Goal: Use online tool/utility: Utilize a website feature to perform a specific function

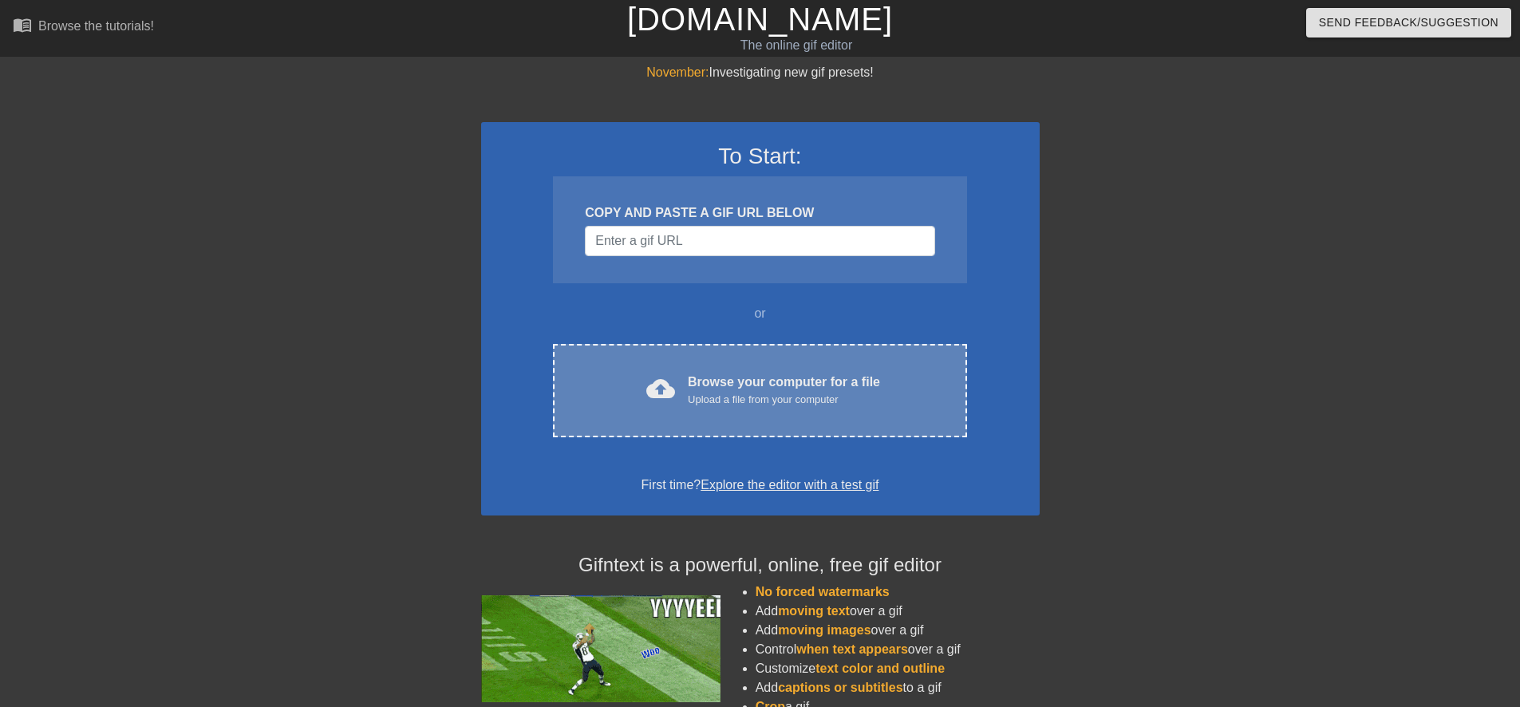
drag, startPoint x: 655, startPoint y: 443, endPoint x: 647, endPoint y: 415, distance: 29.0
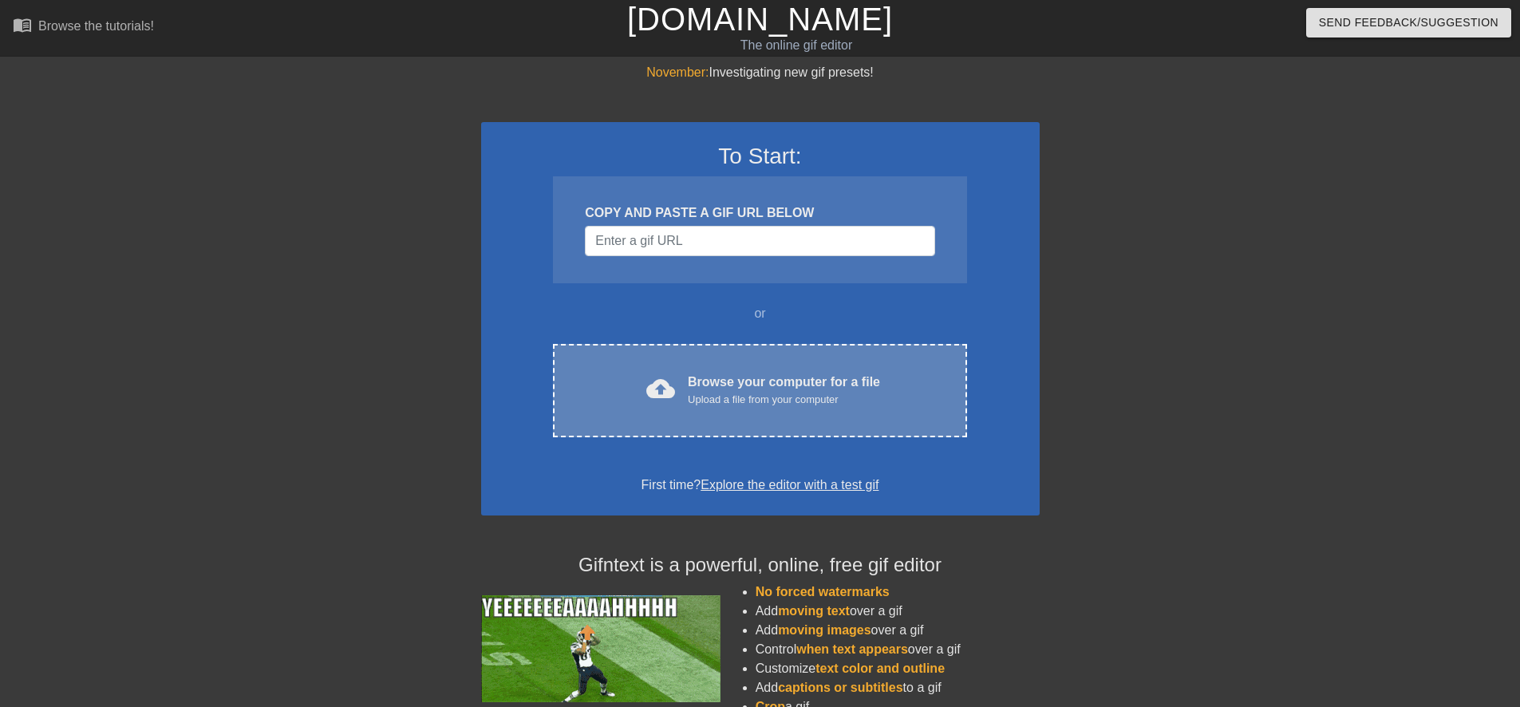
click at [655, 443] on div "To Start: COPY AND PASTE A GIF URL BELOW or cloud_upload Browse your computer f…" at bounding box center [760, 318] width 558 height 393
click at [648, 408] on div "cloud_upload" at bounding box center [657, 391] width 35 height 34
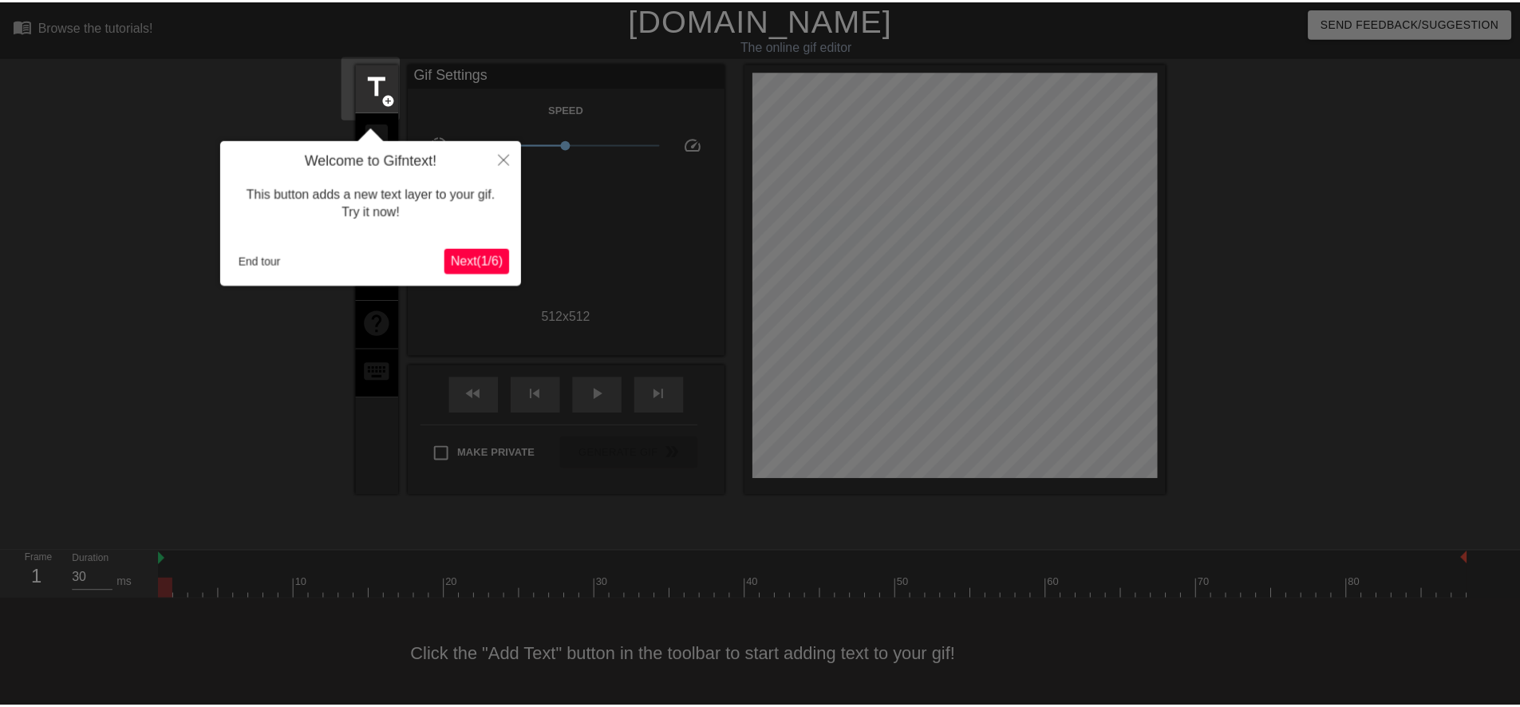
scroll to position [4, 0]
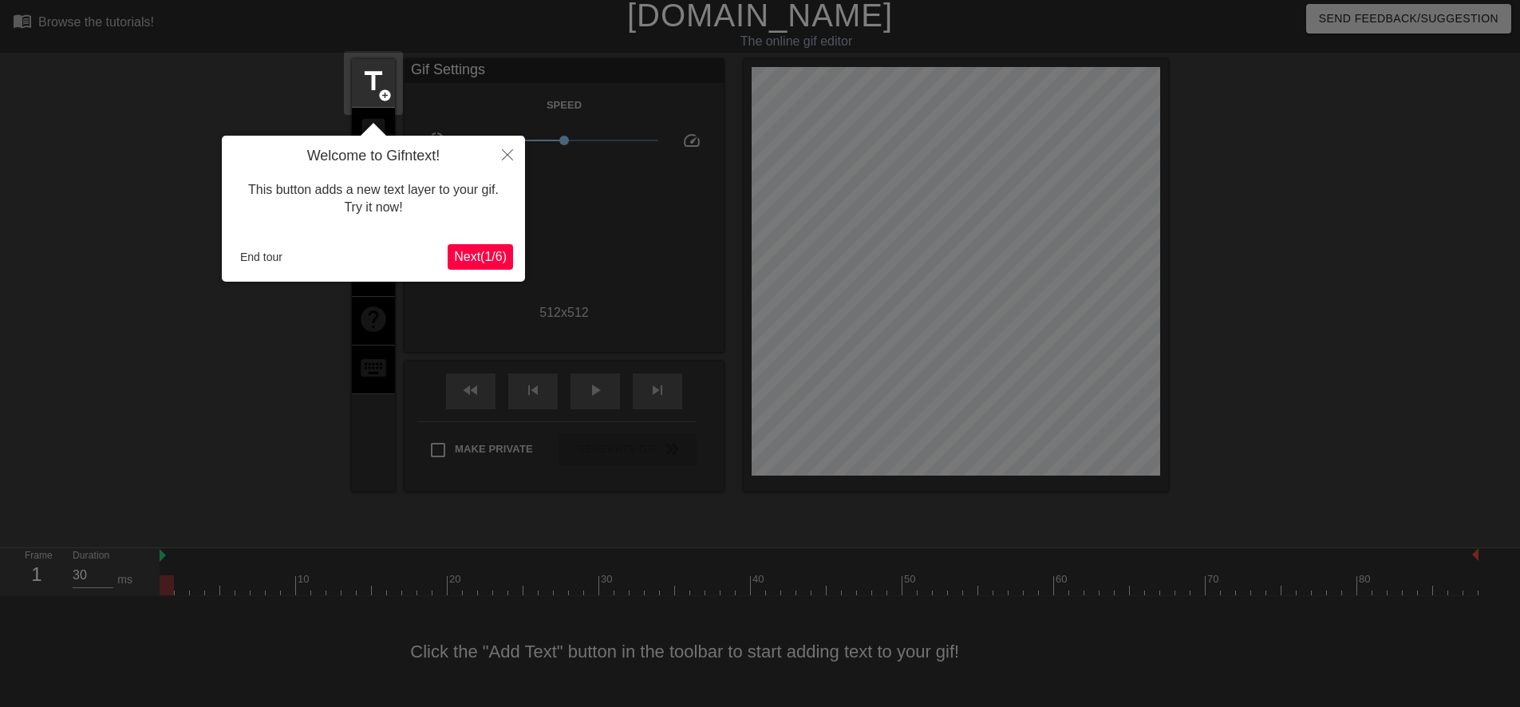
click at [491, 266] on button "Next ( 1 / 6 )" at bounding box center [480, 257] width 65 height 26
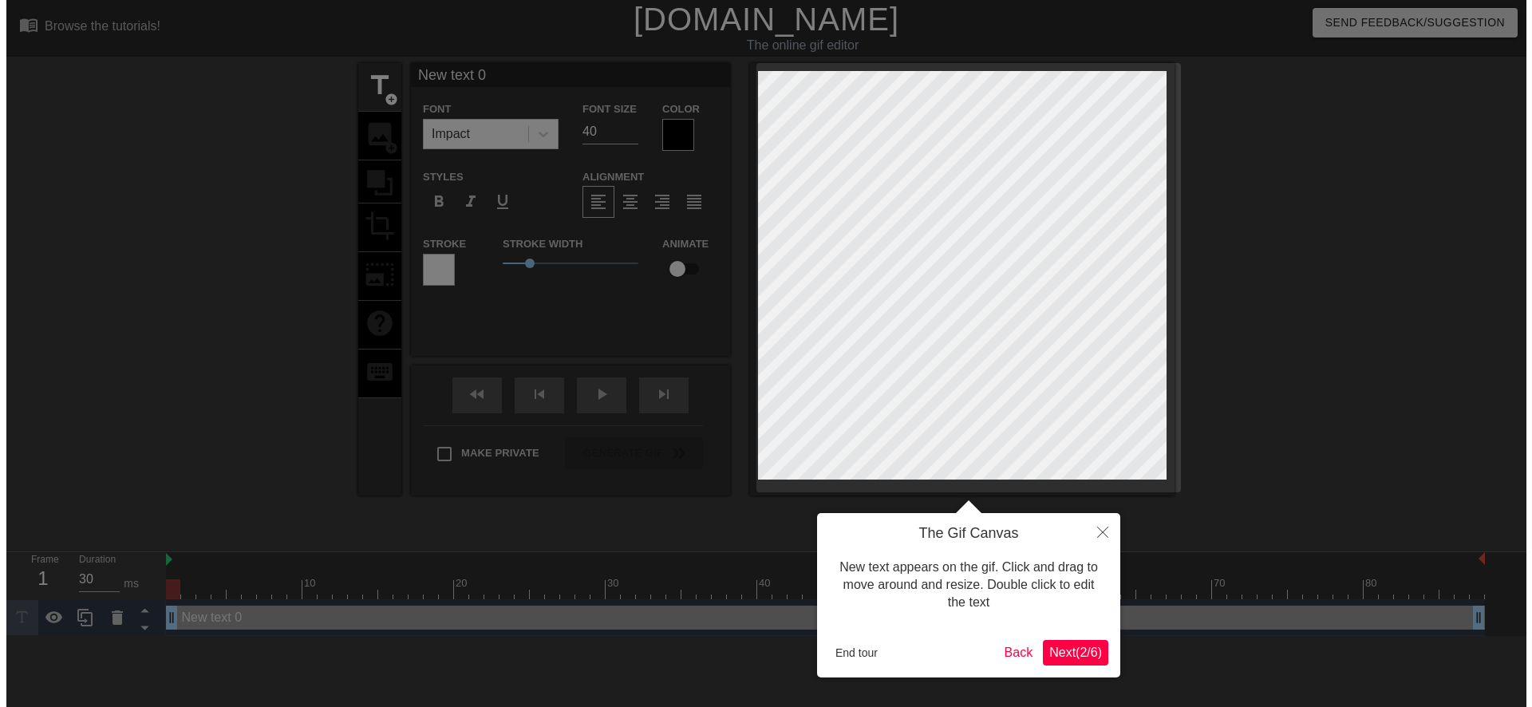
scroll to position [0, 0]
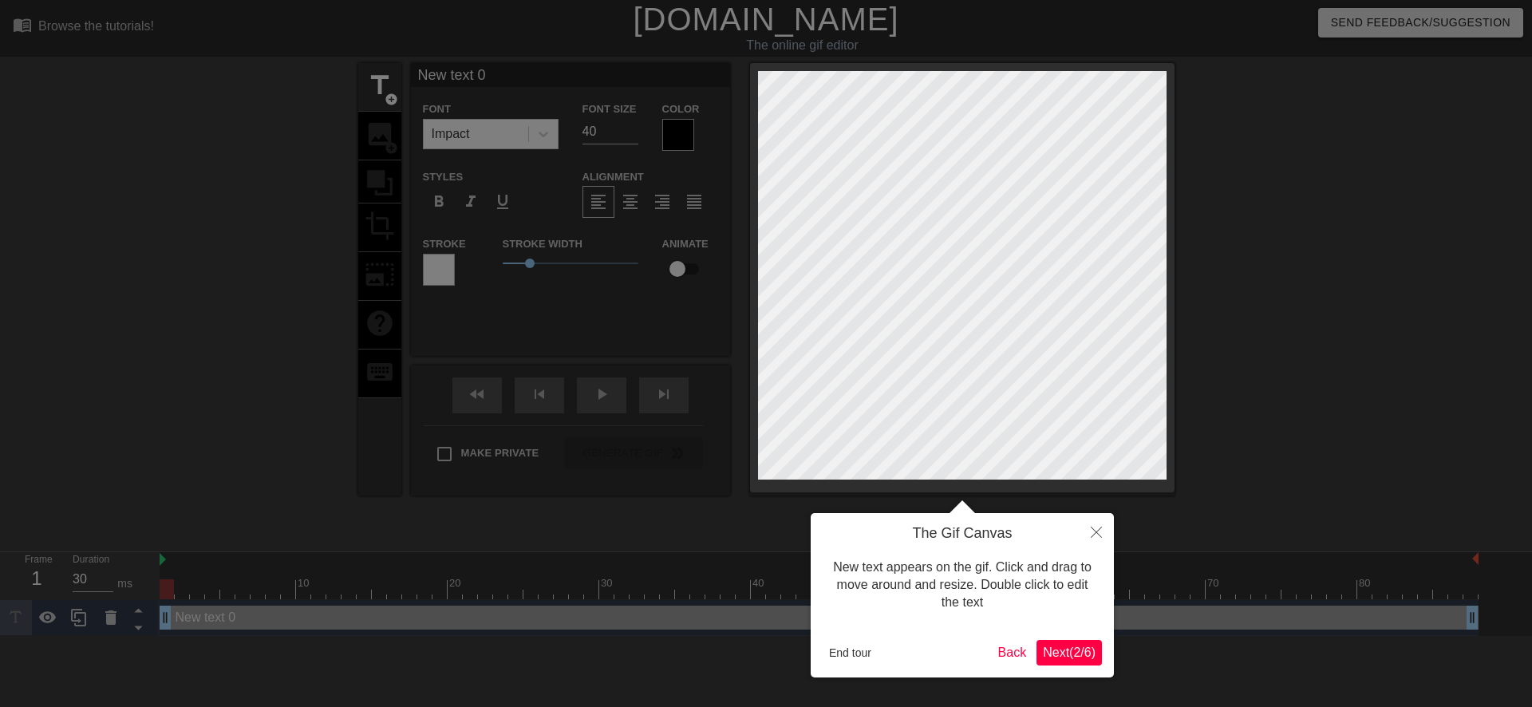
click at [1031, 653] on div "End tour Back Next ( 2 / 6 )" at bounding box center [962, 653] width 279 height 26
click at [1038, 655] on button "Next ( 2 / 6 )" at bounding box center [1068, 653] width 65 height 26
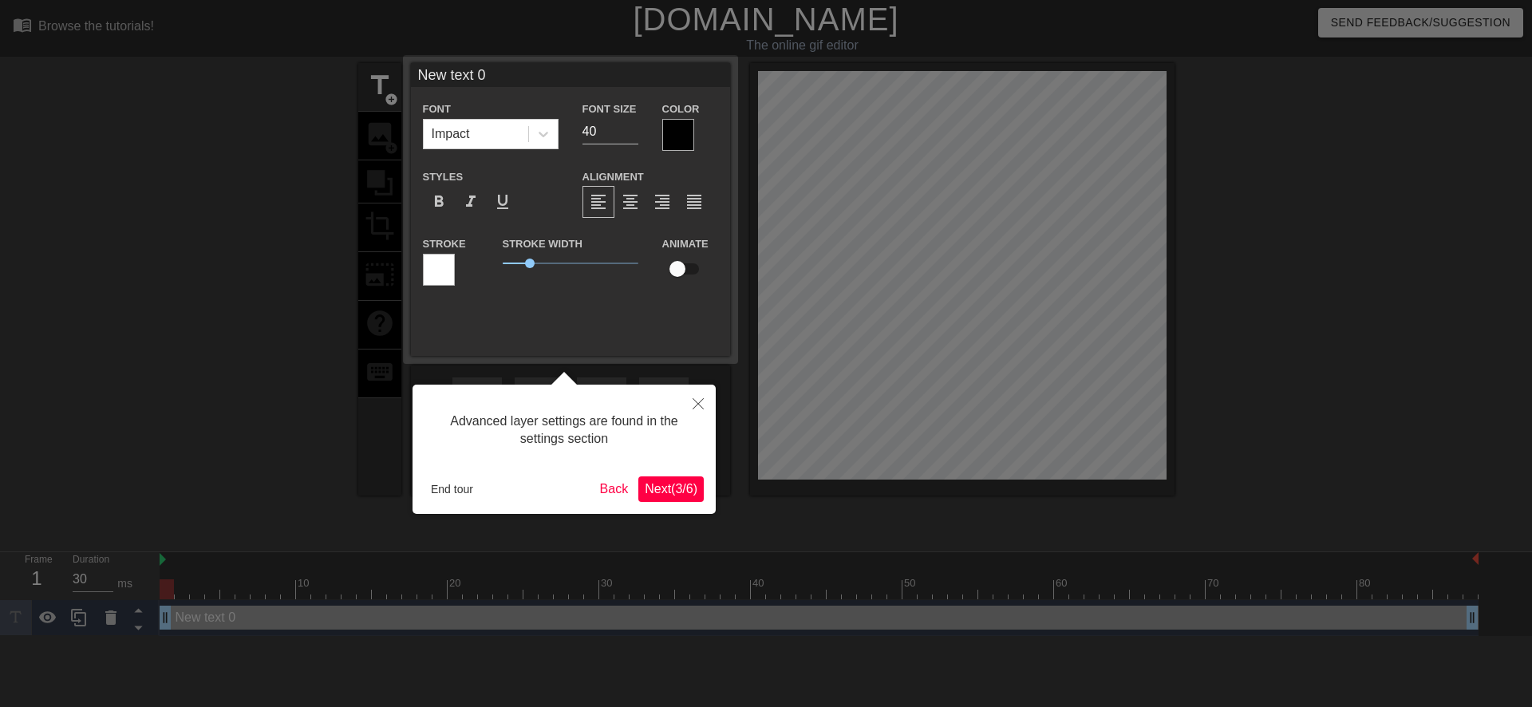
click at [669, 499] on button "Next ( 3 / 6 )" at bounding box center [670, 489] width 65 height 26
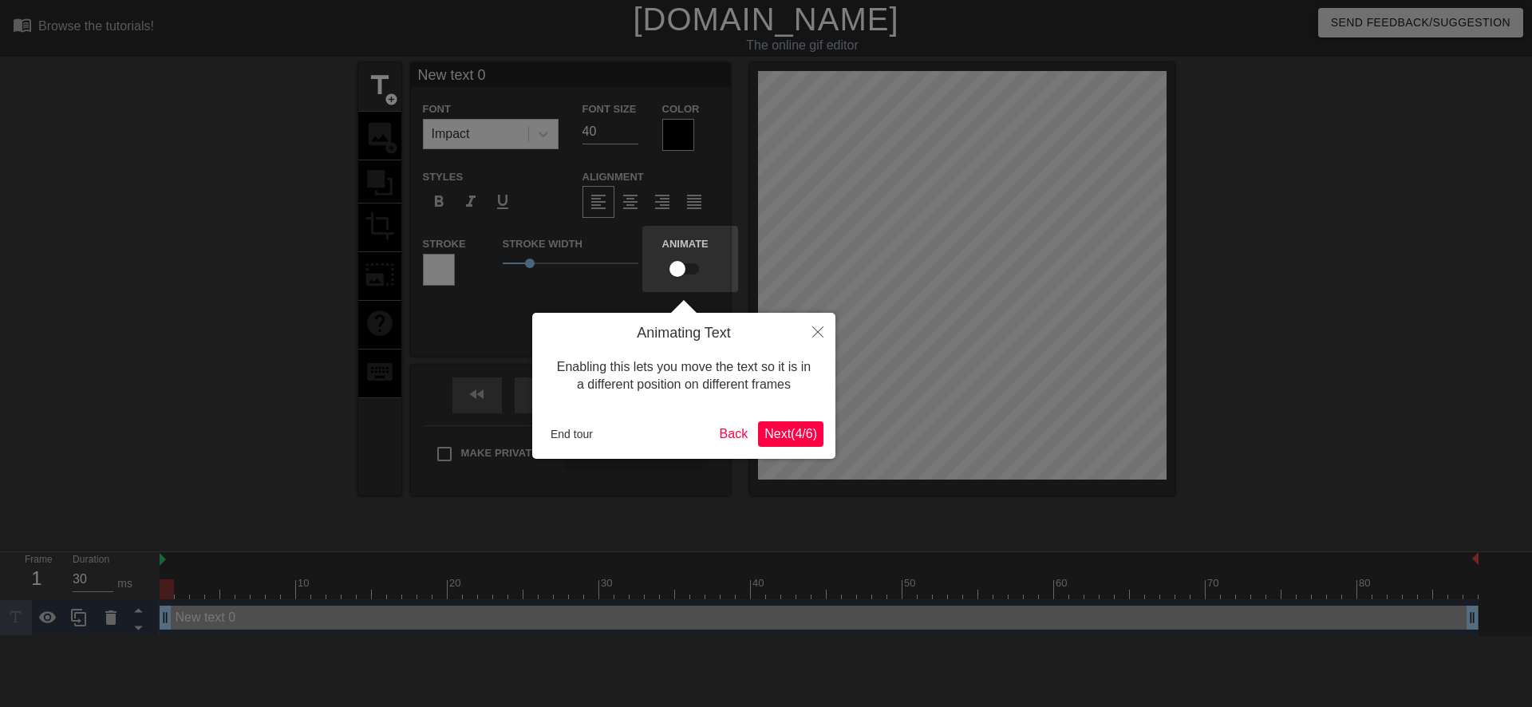
click at [763, 445] on button "Next ( 4 / 6 )" at bounding box center [790, 434] width 65 height 26
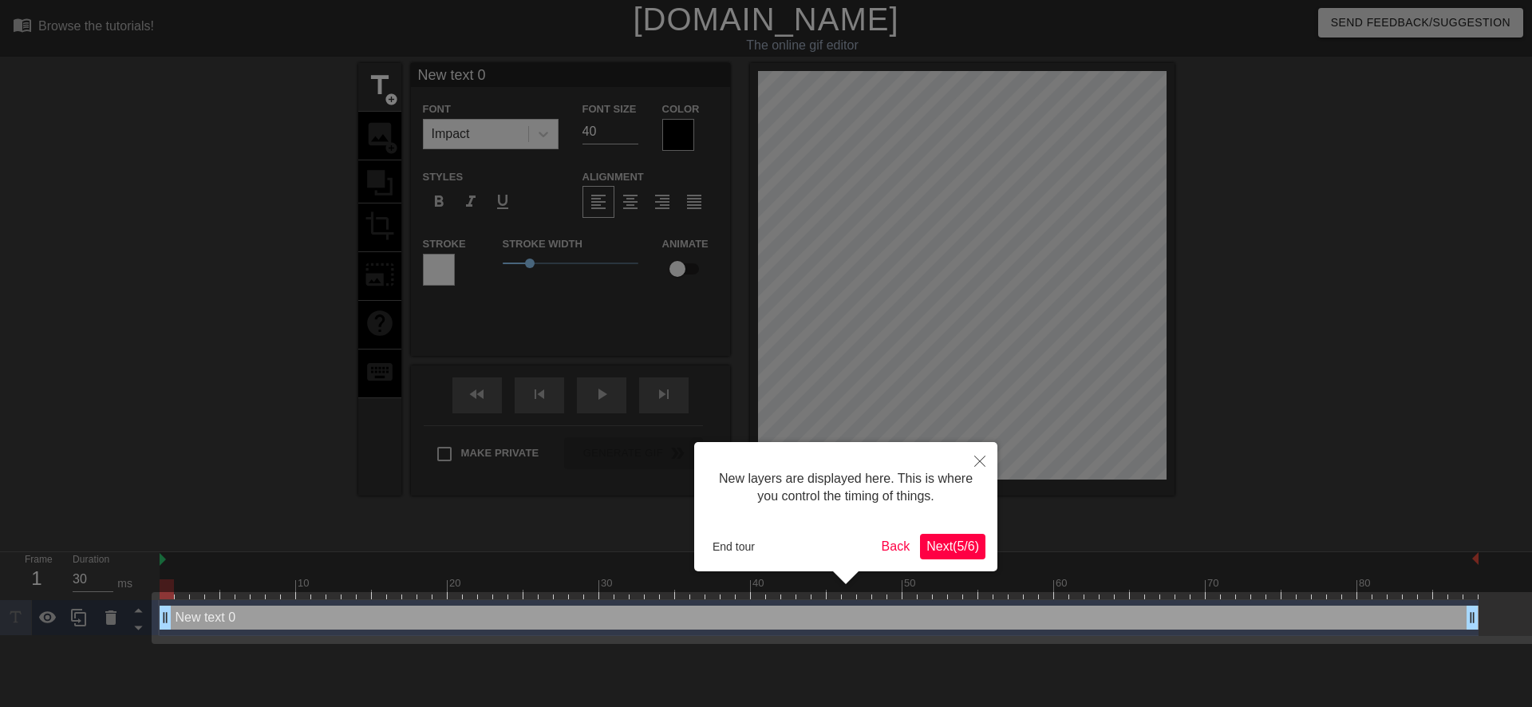
click at [933, 551] on span "Next ( 5 / 6 )" at bounding box center [952, 546] width 53 height 14
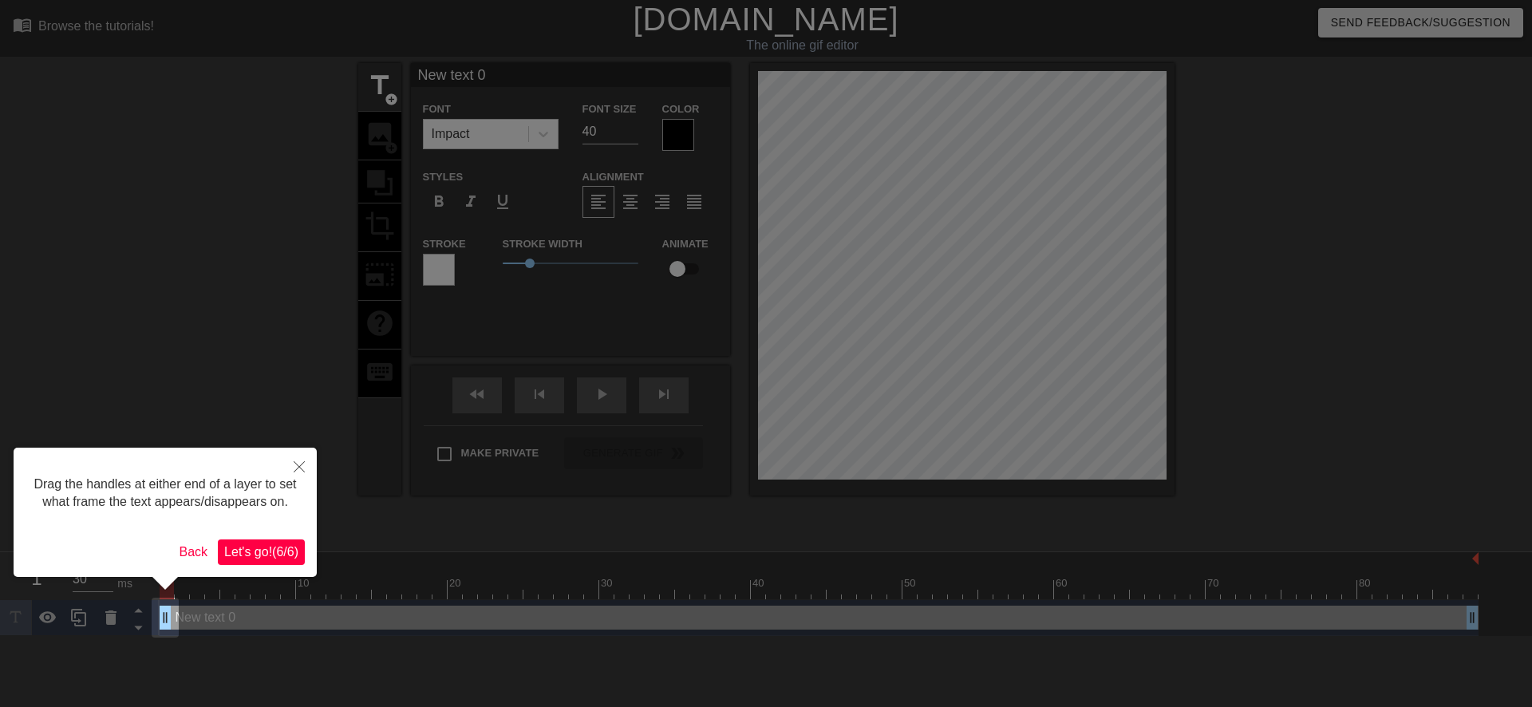
click at [264, 554] on span "Let's go! ( 6 / 6 )" at bounding box center [261, 552] width 74 height 14
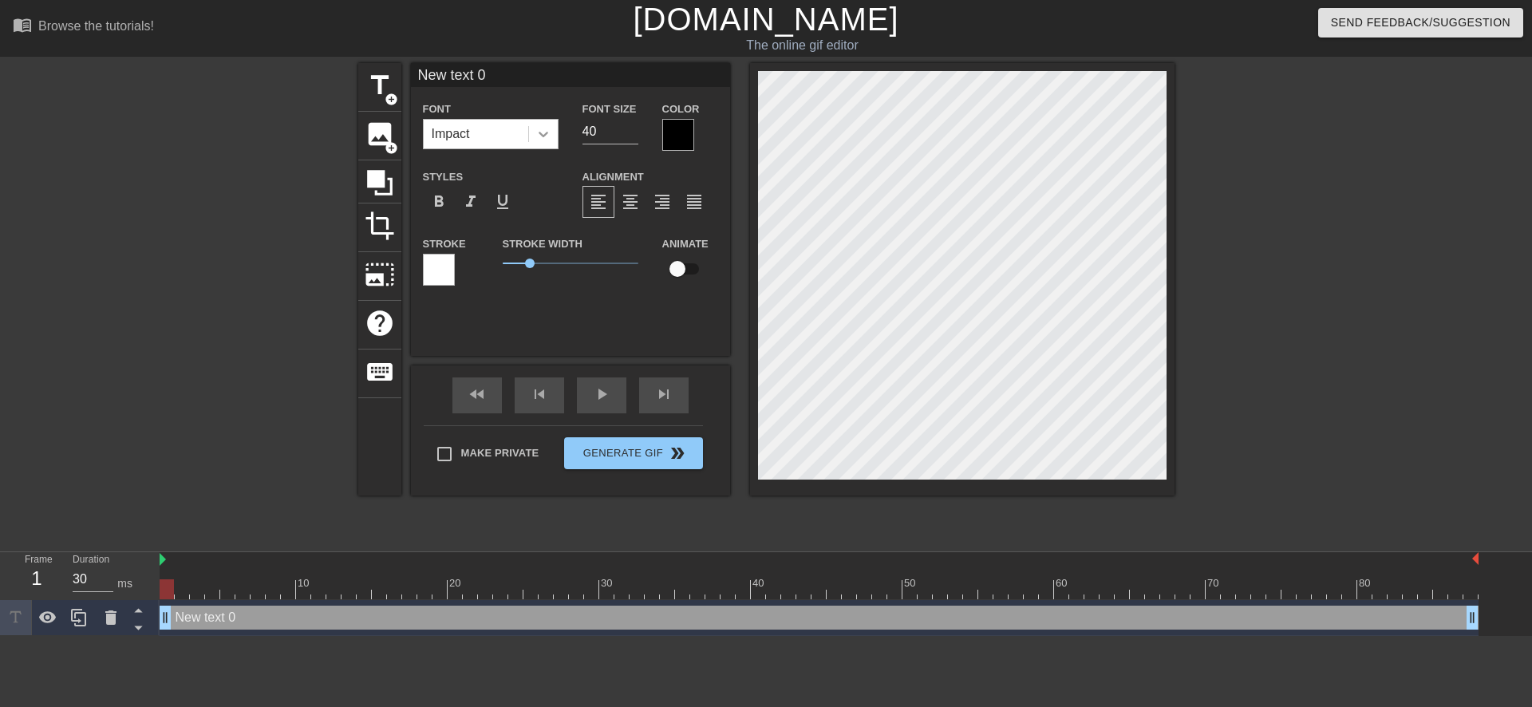
click at [542, 136] on icon at bounding box center [544, 135] width 10 height 6
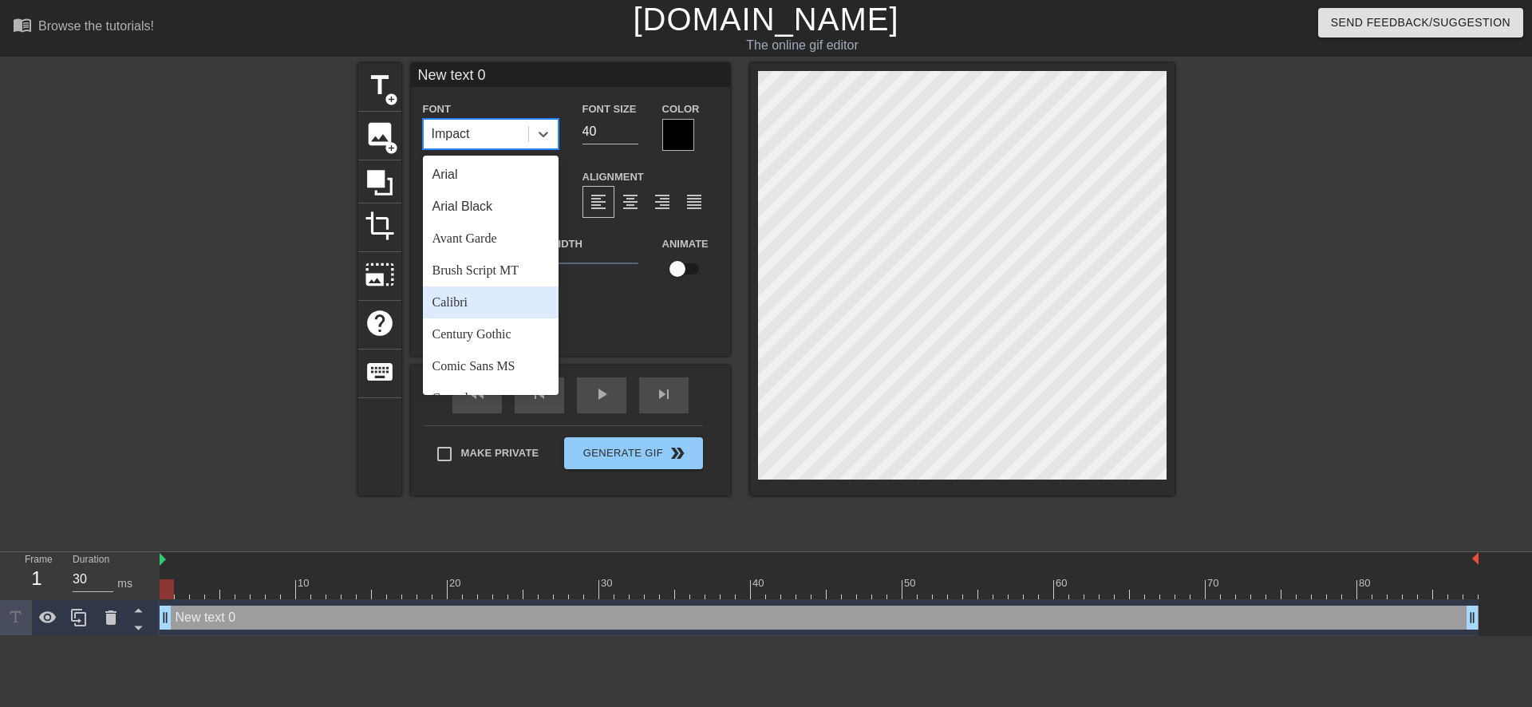
click at [469, 299] on div "Calibri" at bounding box center [491, 302] width 136 height 32
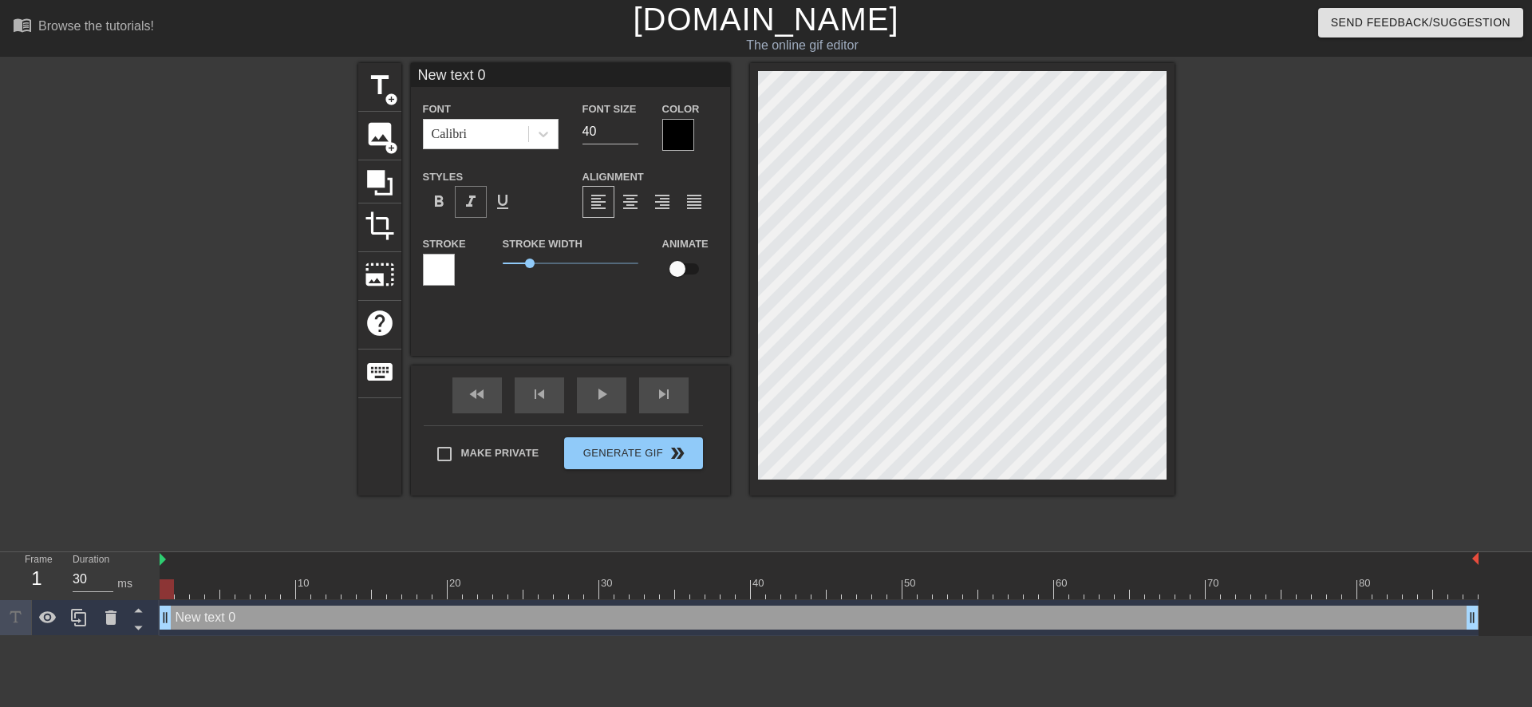
click at [477, 199] on span "format_italic" at bounding box center [470, 201] width 19 height 19
click at [586, 133] on input "40" at bounding box center [610, 132] width 56 height 26
type input "30"
type input "ew text 0"
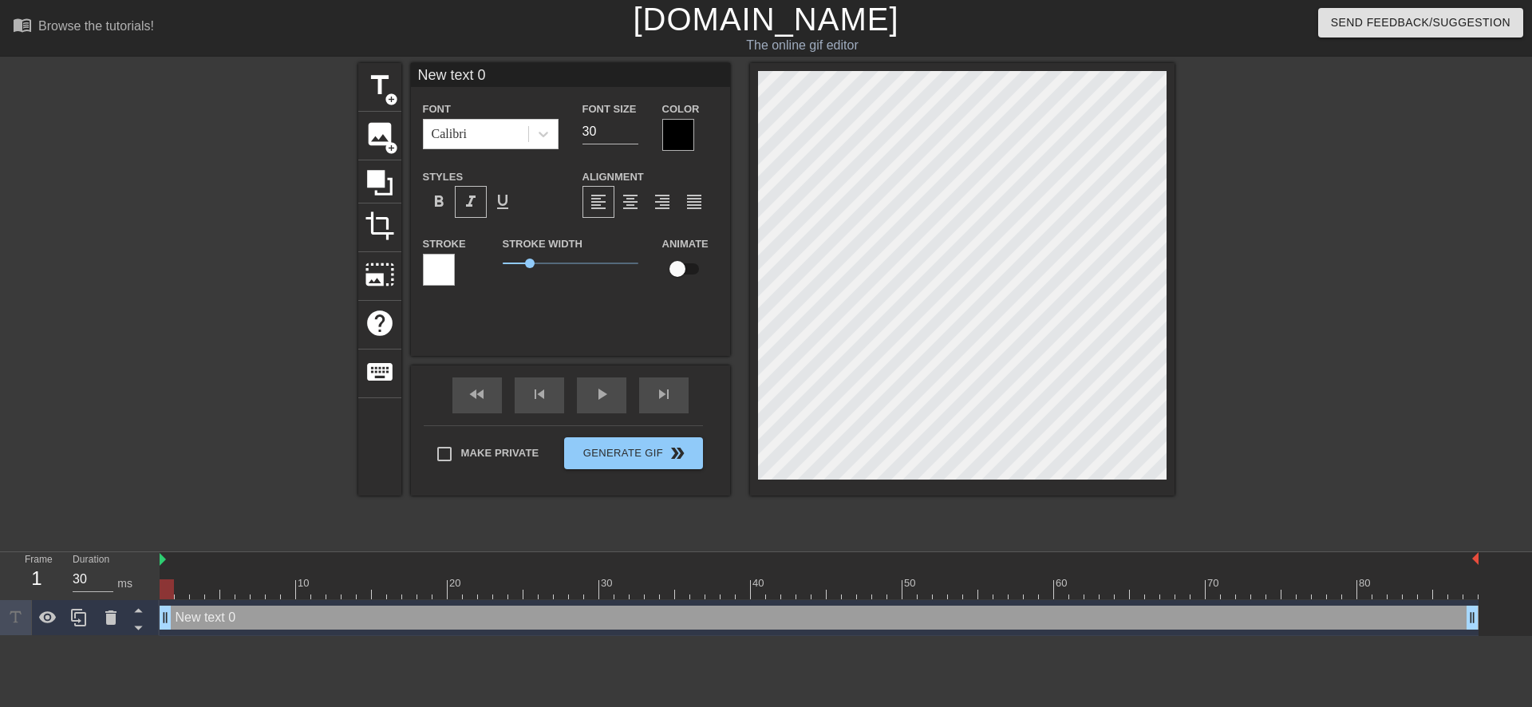
type textarea "ew text 0"
type input "w text 0"
type textarea "w text 0"
type input "text 0"
type textarea "text 0"
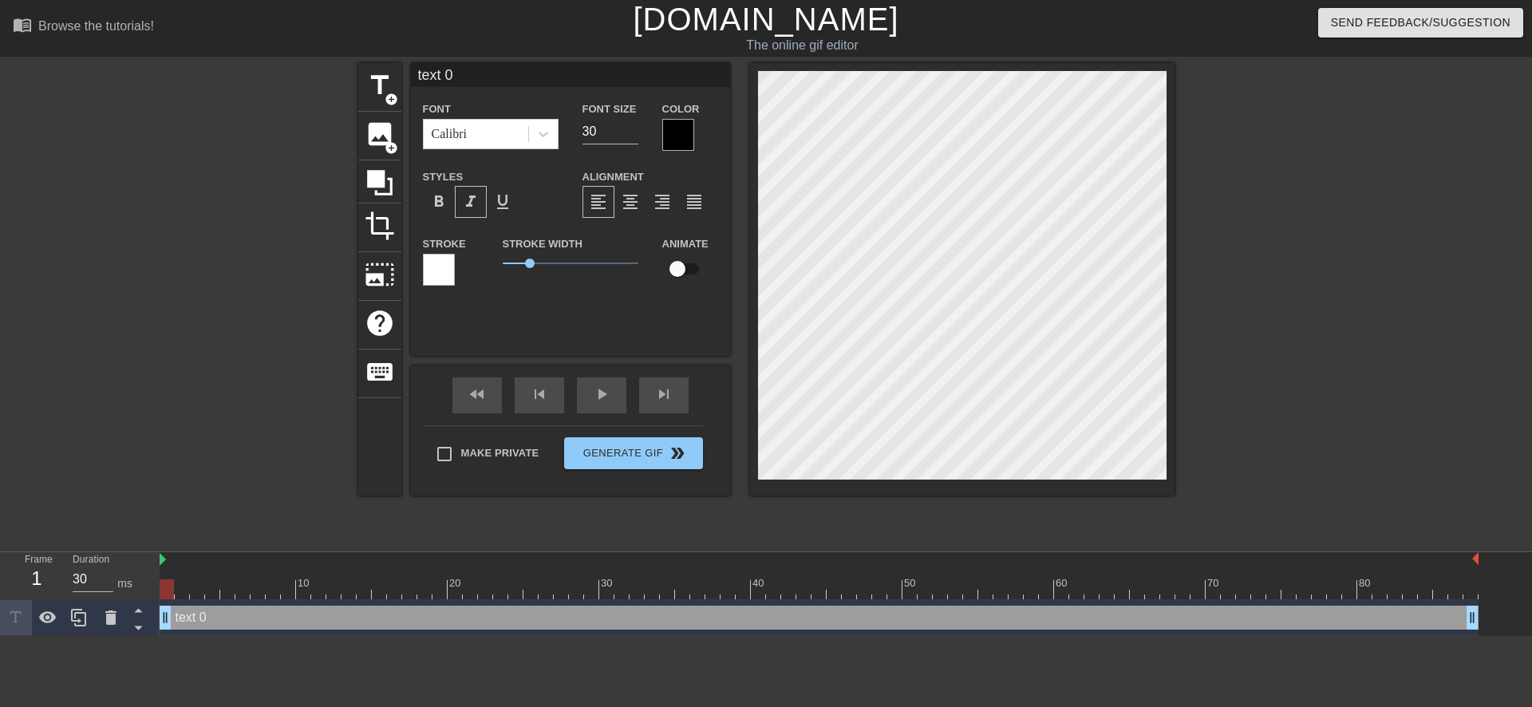
type input "text 0"
type textarea "text 0"
type input "ext 0"
type textarea "ext 0"
type input "xt 0"
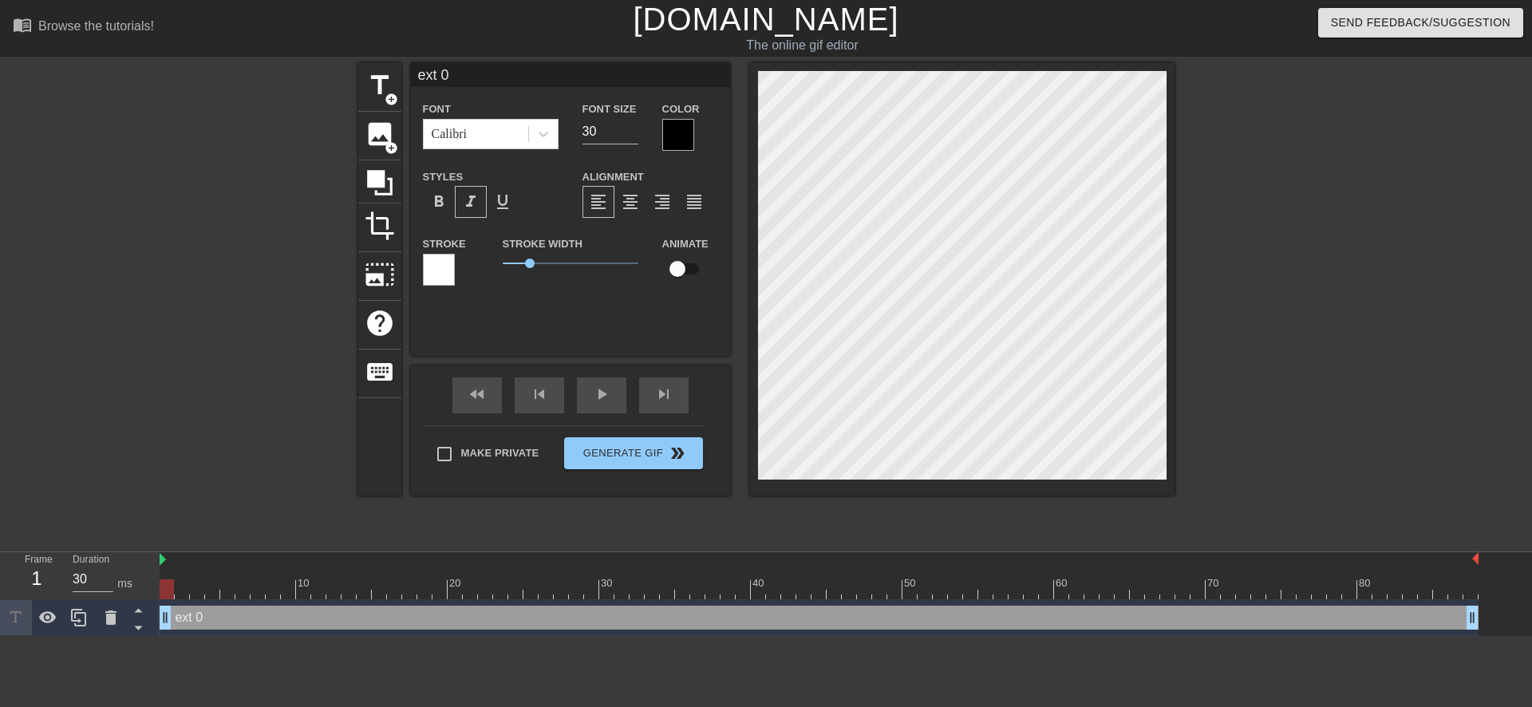
type textarea "xt 0"
type input "t 0"
type textarea "t 0"
type input "0"
type textarea "0"
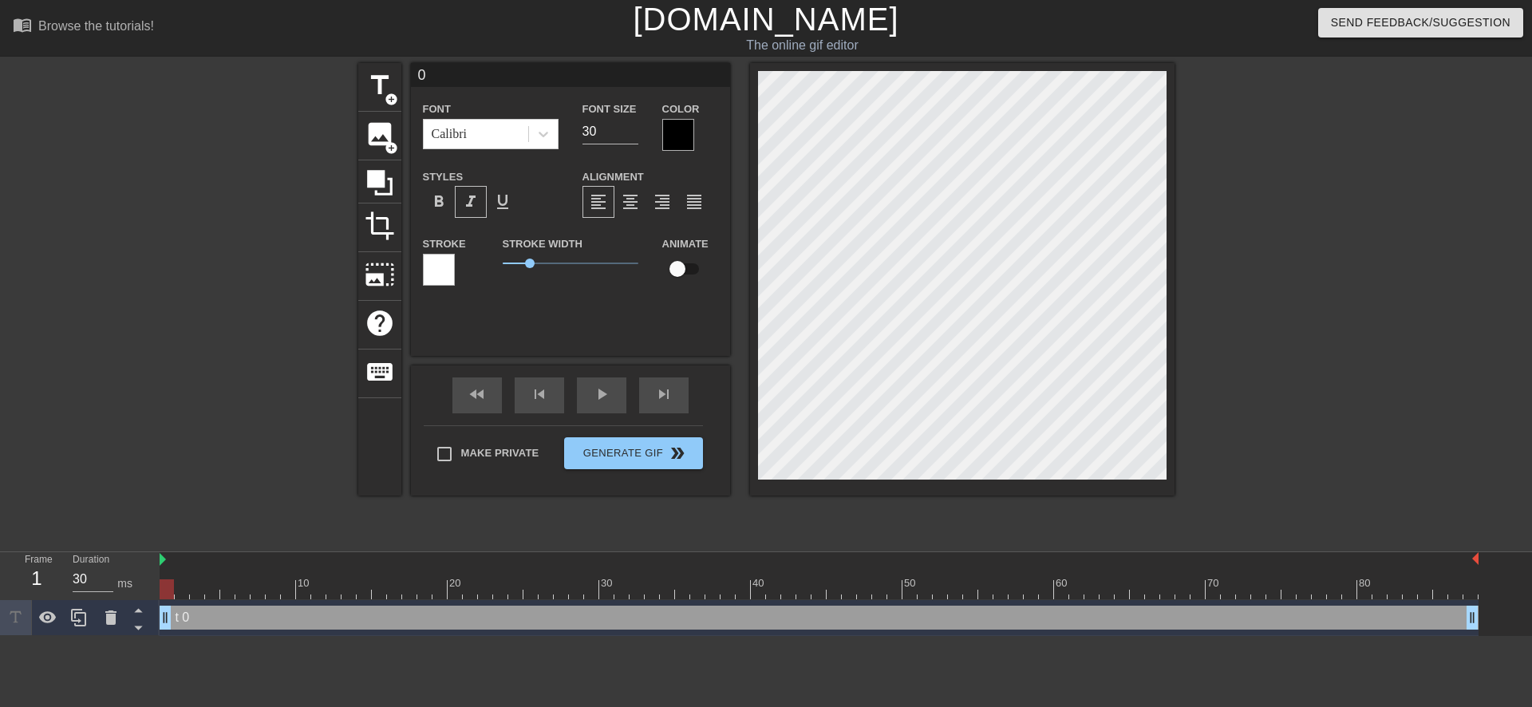
scroll to position [2, 2]
type input "0"
type textarea "0"
type input "@"
type textarea "@"
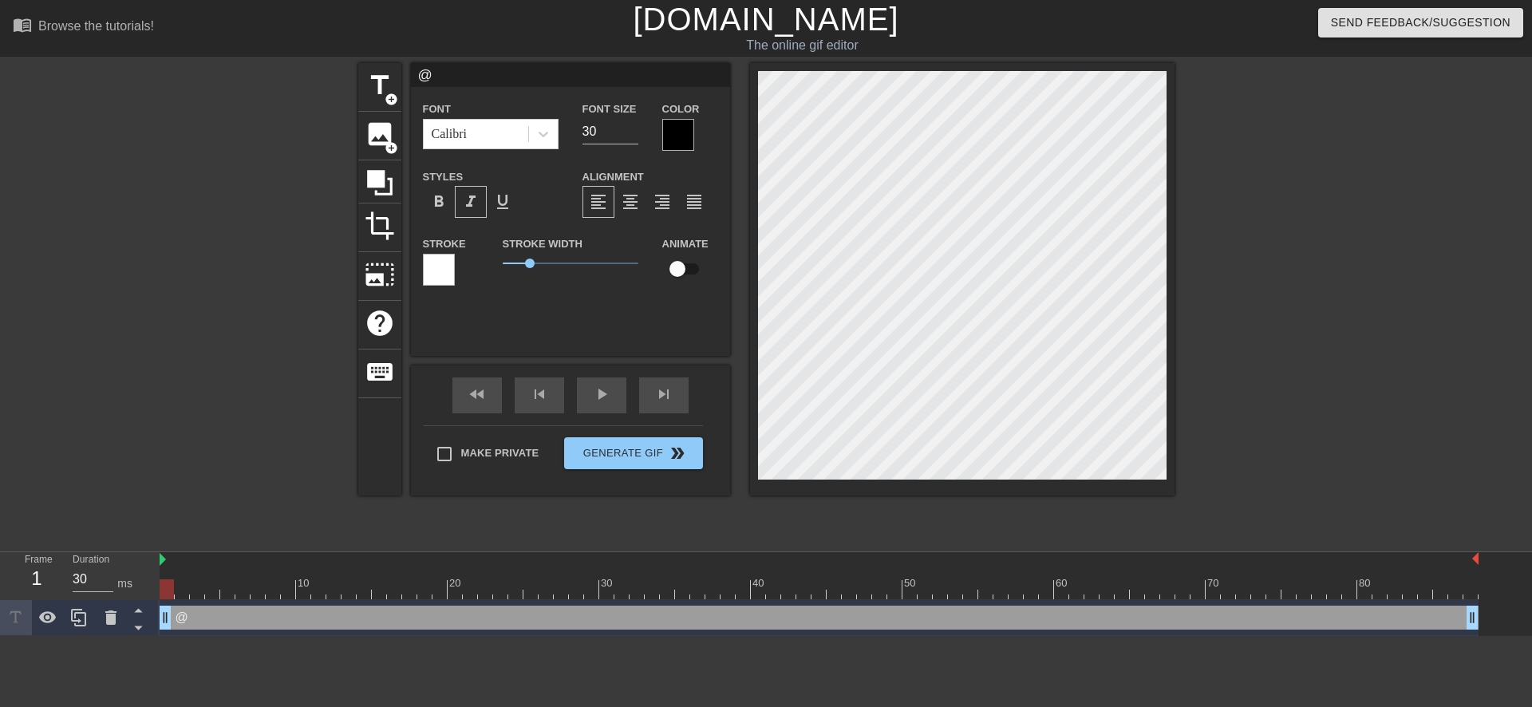
type input "@s"
type textarea "@s"
type input "@st"
type textarea "@st"
type input "@sti"
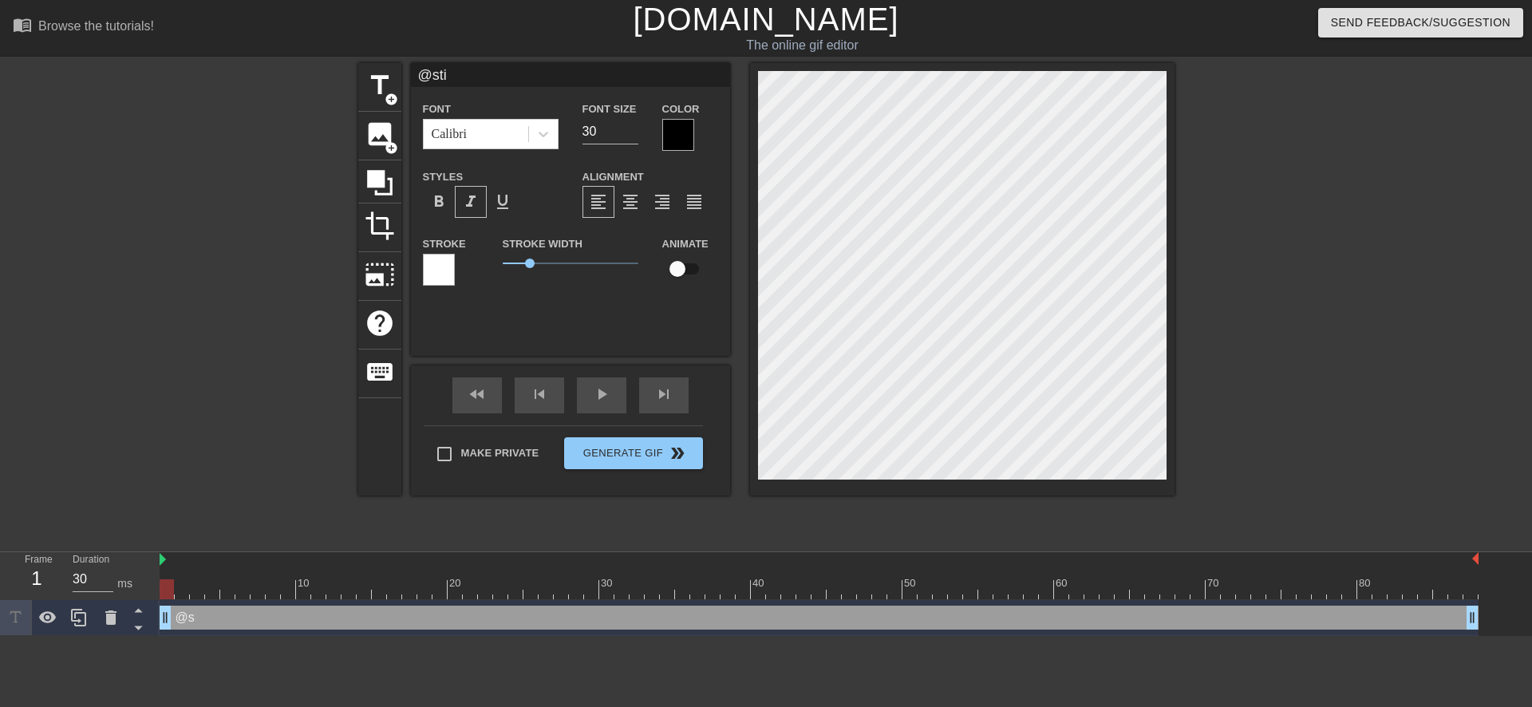
type textarea "@sti"
type input "@stic"
type textarea "@stic"
type input "@stick"
type textarea "@stick"
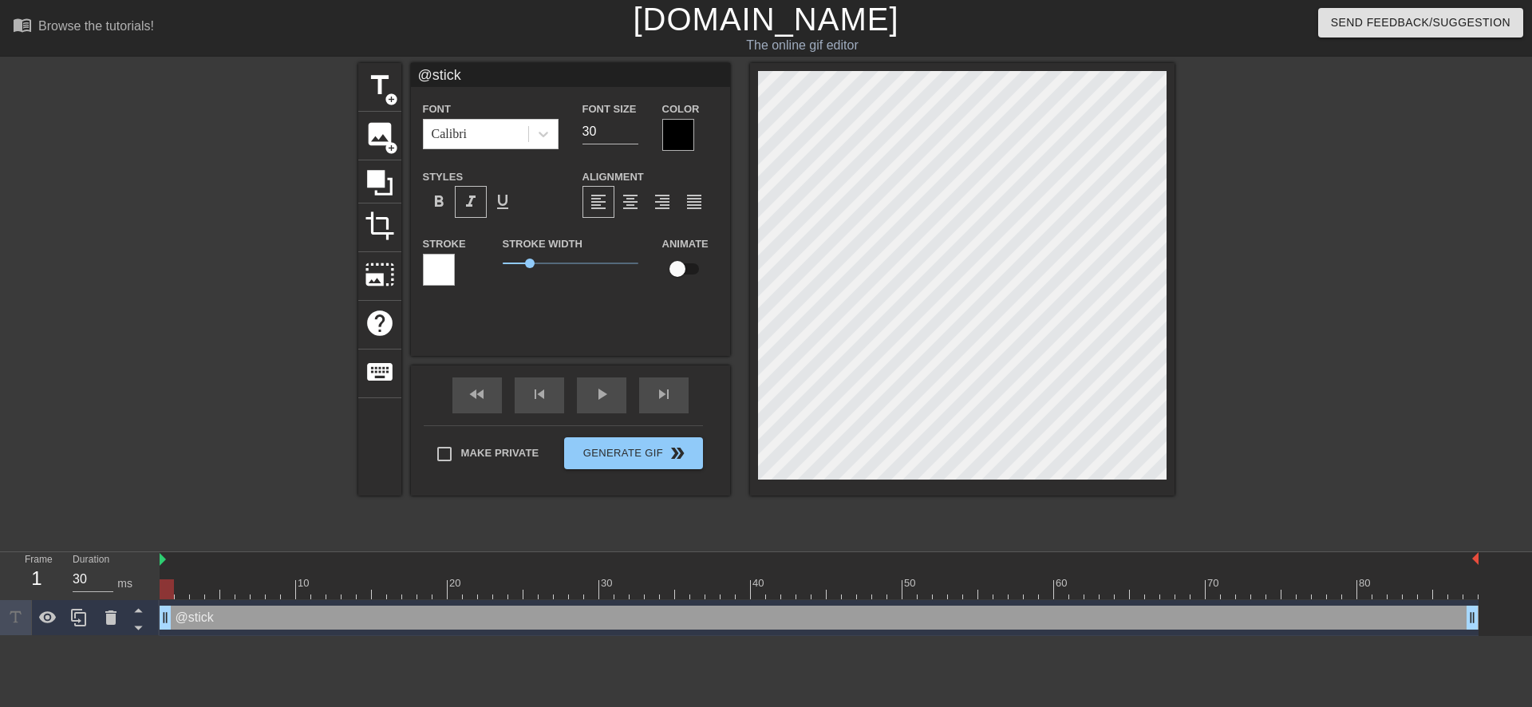
type input "@sticke"
type textarea "@sticke"
type input "@sticker"
type textarea "@sticker"
type input "@stickerb"
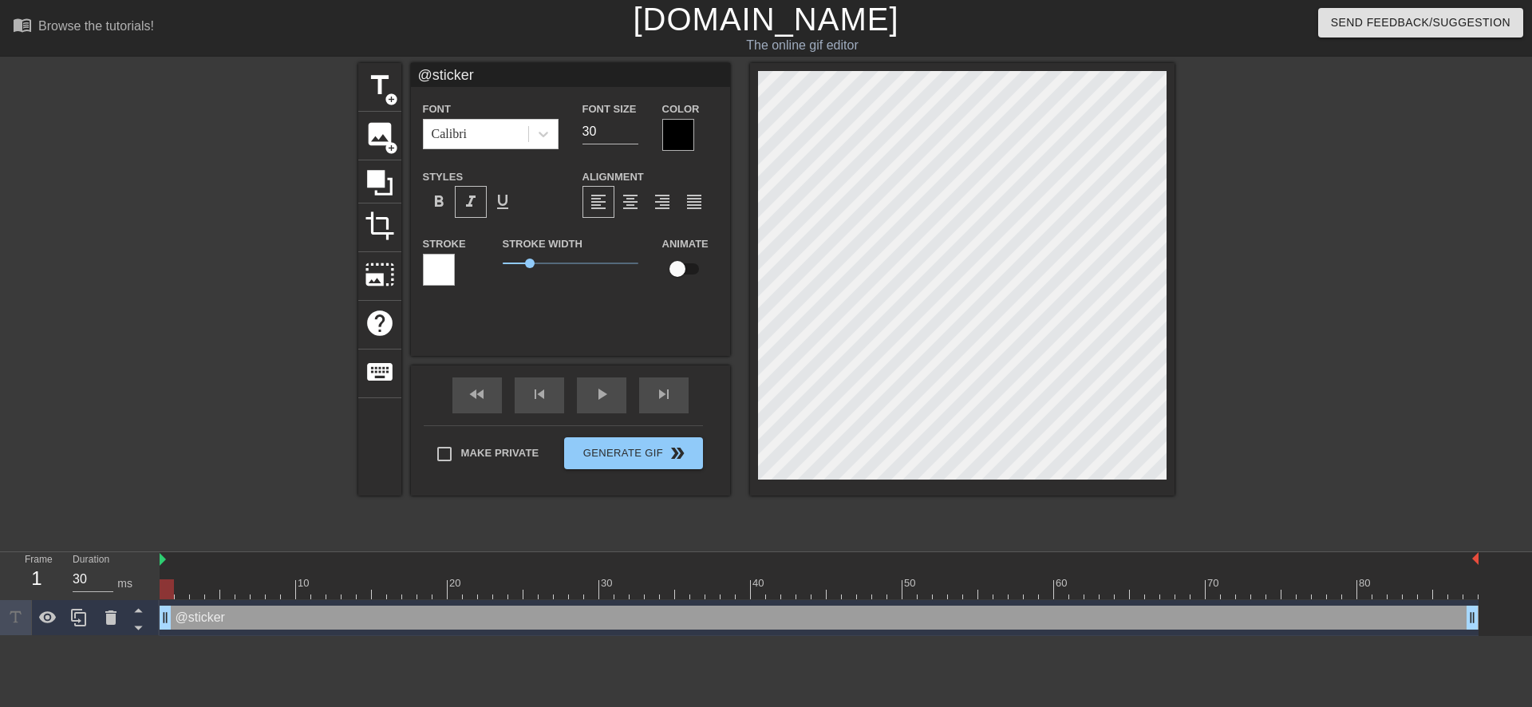
type textarea "@stickerb"
type input "@stickerba"
type textarea "@stickerba"
type input "@stickerbas"
type textarea "@stickerbas"
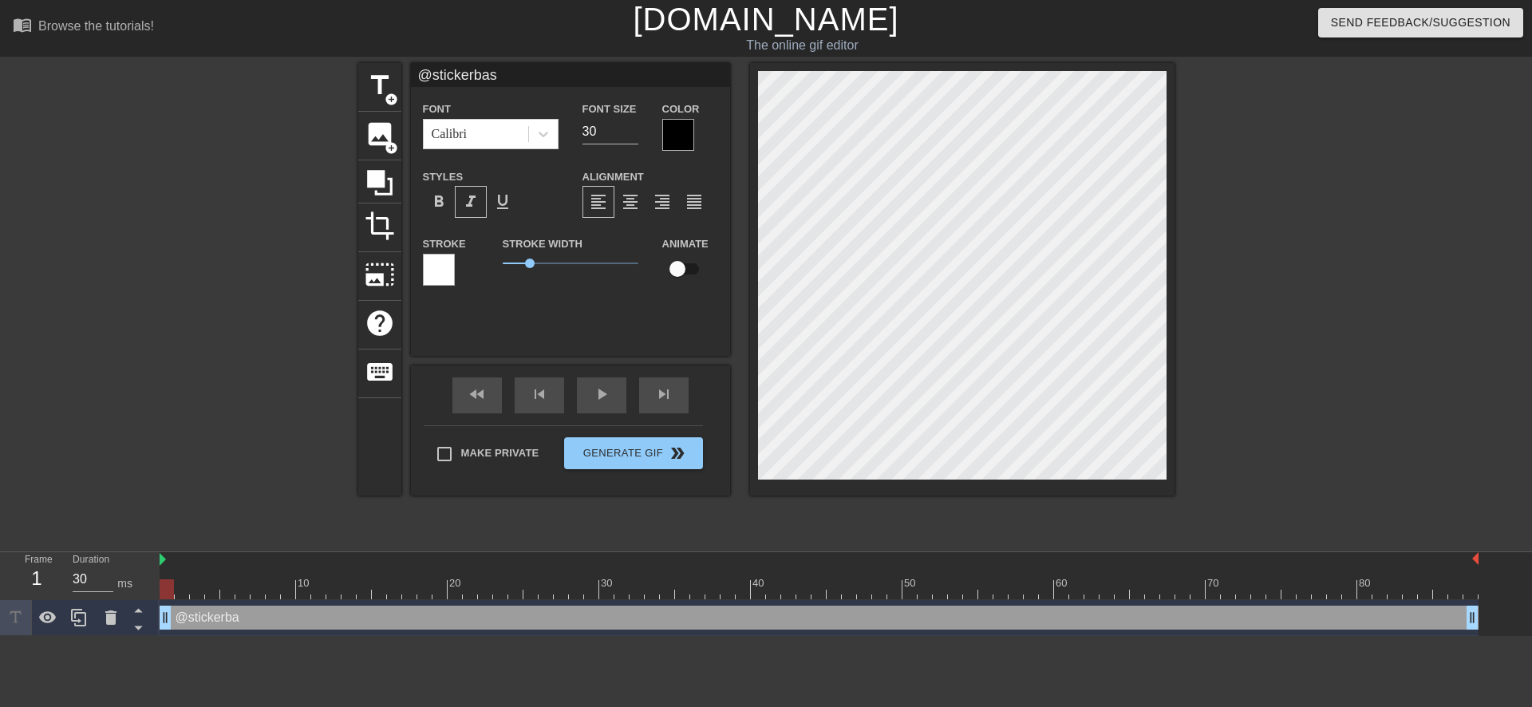
scroll to position [2, 5]
type input "@stickerbase"
type textarea "@stickerbase"
type input "@stickerbase_"
type textarea "@stickerbase_"
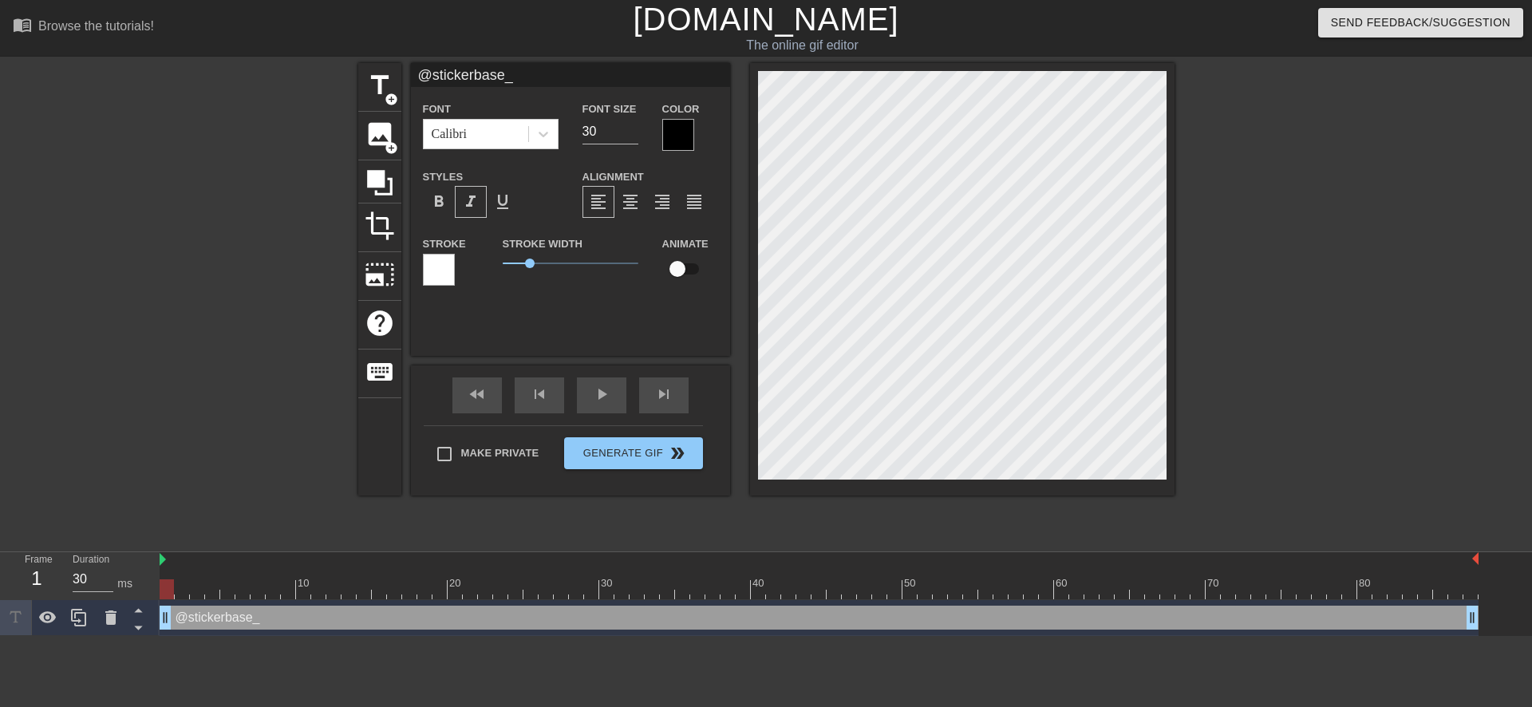
type input "@stickerbase_r"
type textarea "@stickerbase_r"
type input "@stickerbase_ru"
type textarea "@stickerbase_ru"
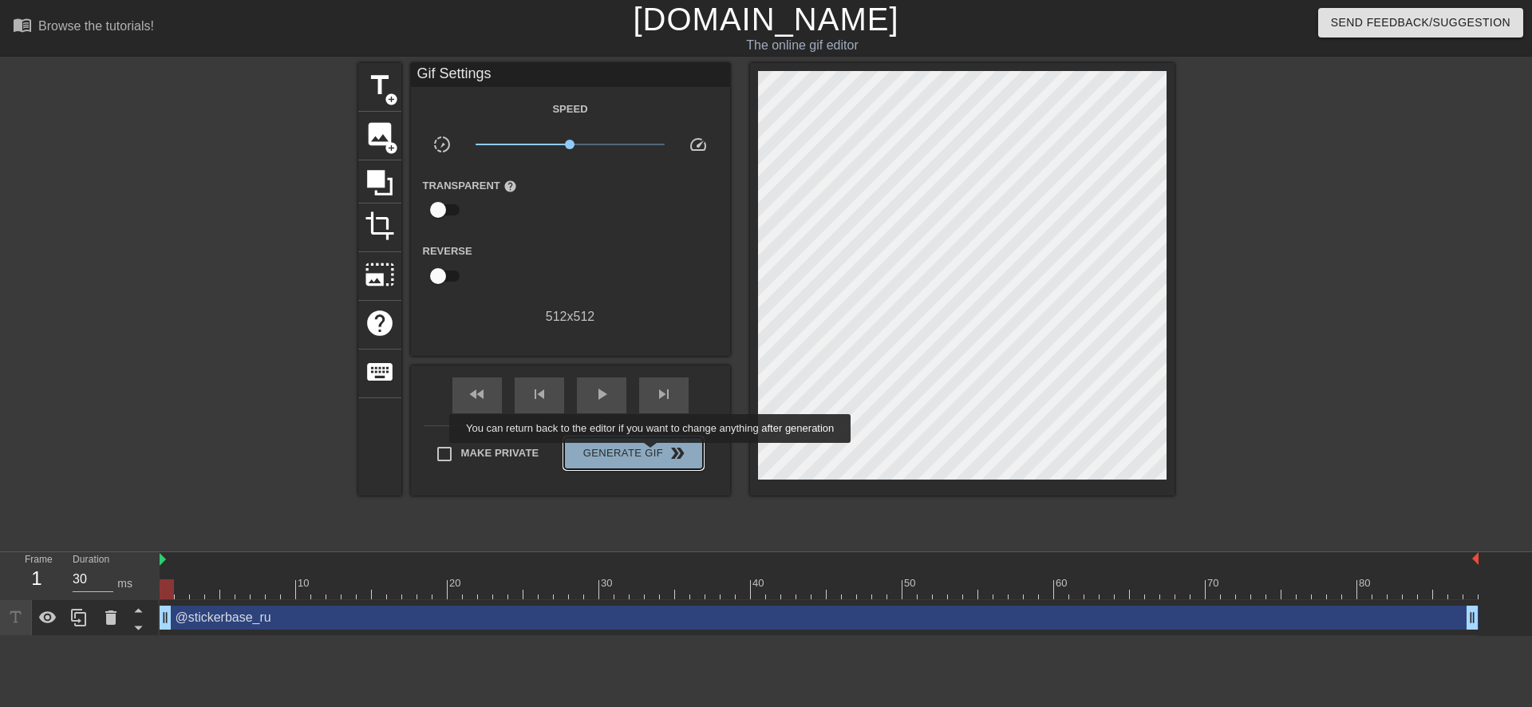
click at [652, 454] on span "Generate Gif double_arrow" at bounding box center [632, 453] width 125 height 19
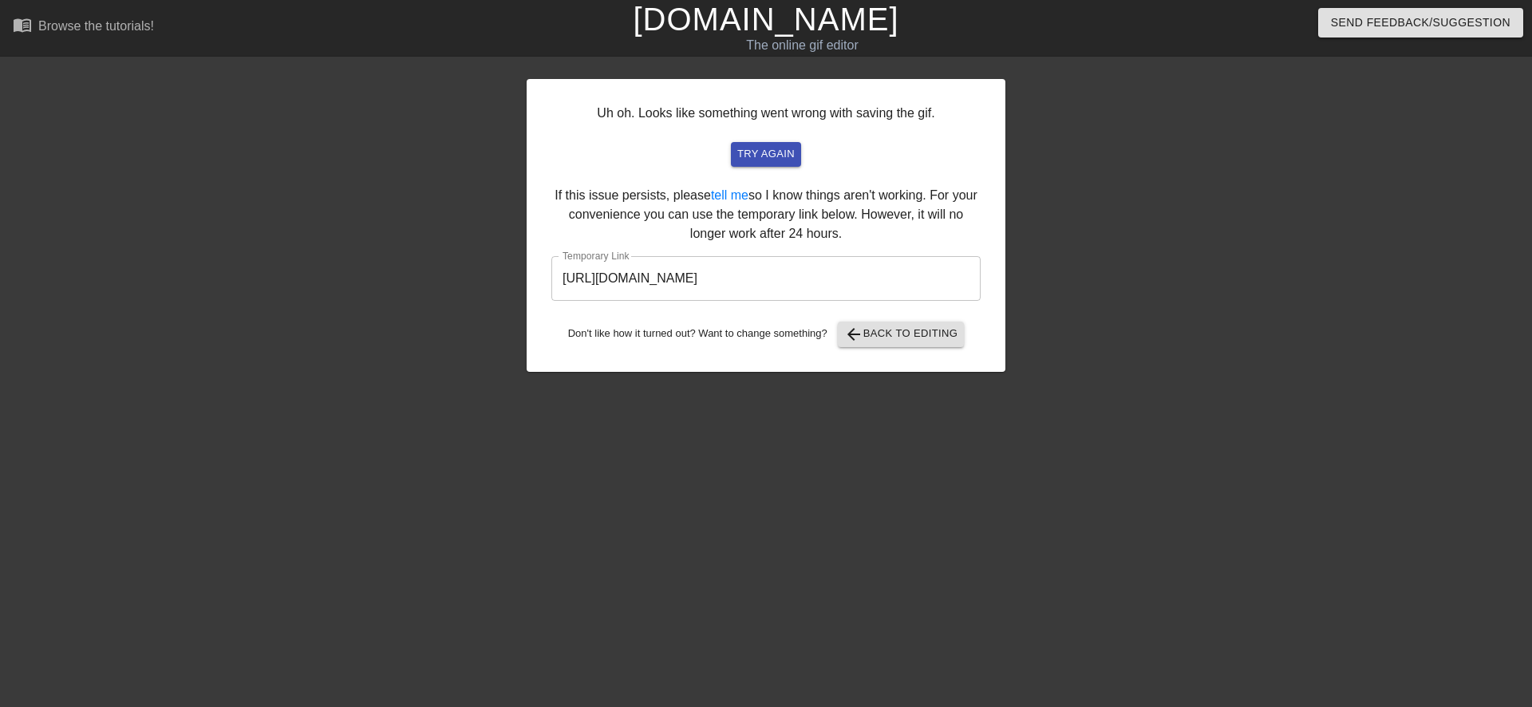
click at [765, 267] on input "https://www.gifntext.com/temp_generations/6LxRy0hP.gif" at bounding box center [765, 278] width 429 height 45
click at [757, 282] on input "https://www.gifntext.com/temp_generations/6LxRy0hP.gif" at bounding box center [765, 278] width 429 height 45
click at [758, 280] on input "https://www.gifntext.com/temp_generations/6LxRy0hP.gif" at bounding box center [765, 278] width 429 height 45
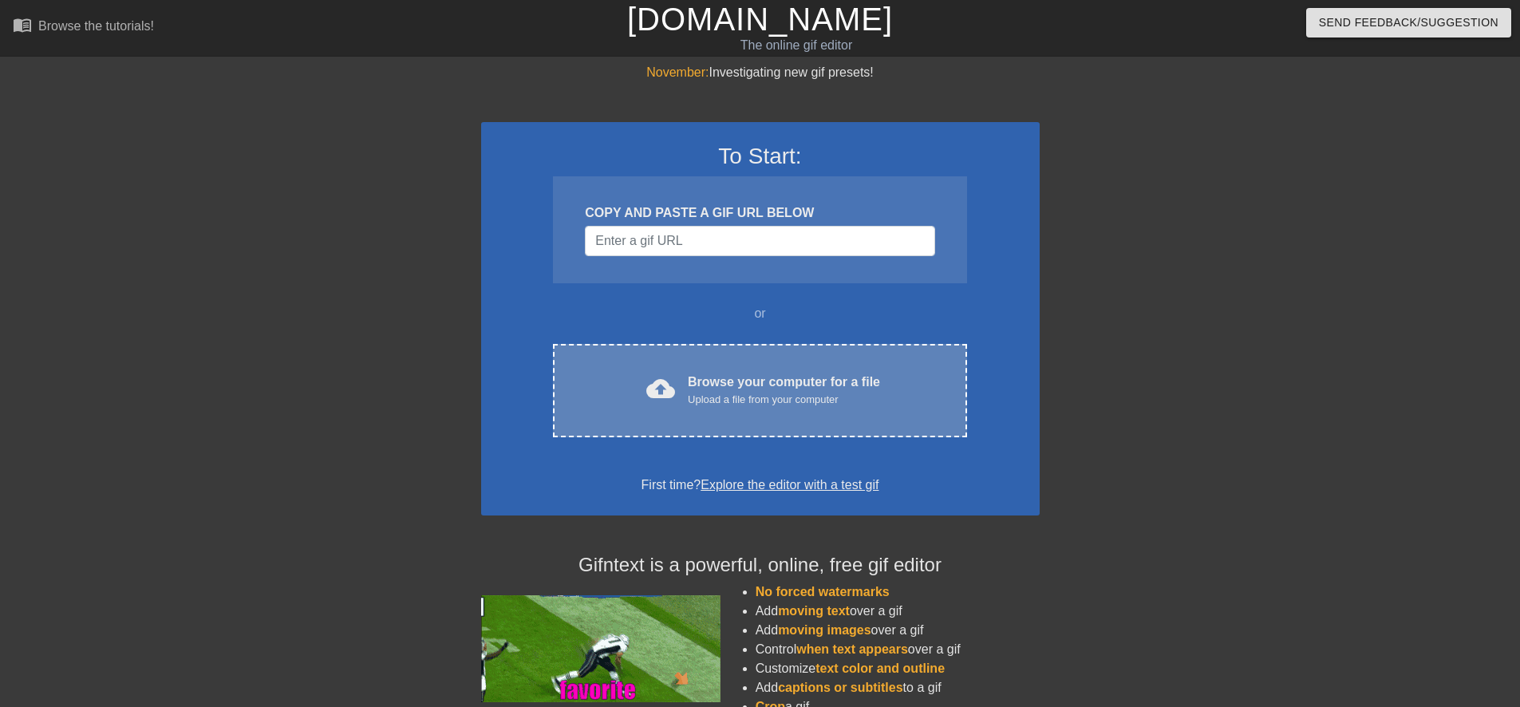
click at [633, 370] on div "cloud_upload Browse your computer for a file Upload a file from your computer C…" at bounding box center [759, 390] width 413 height 93
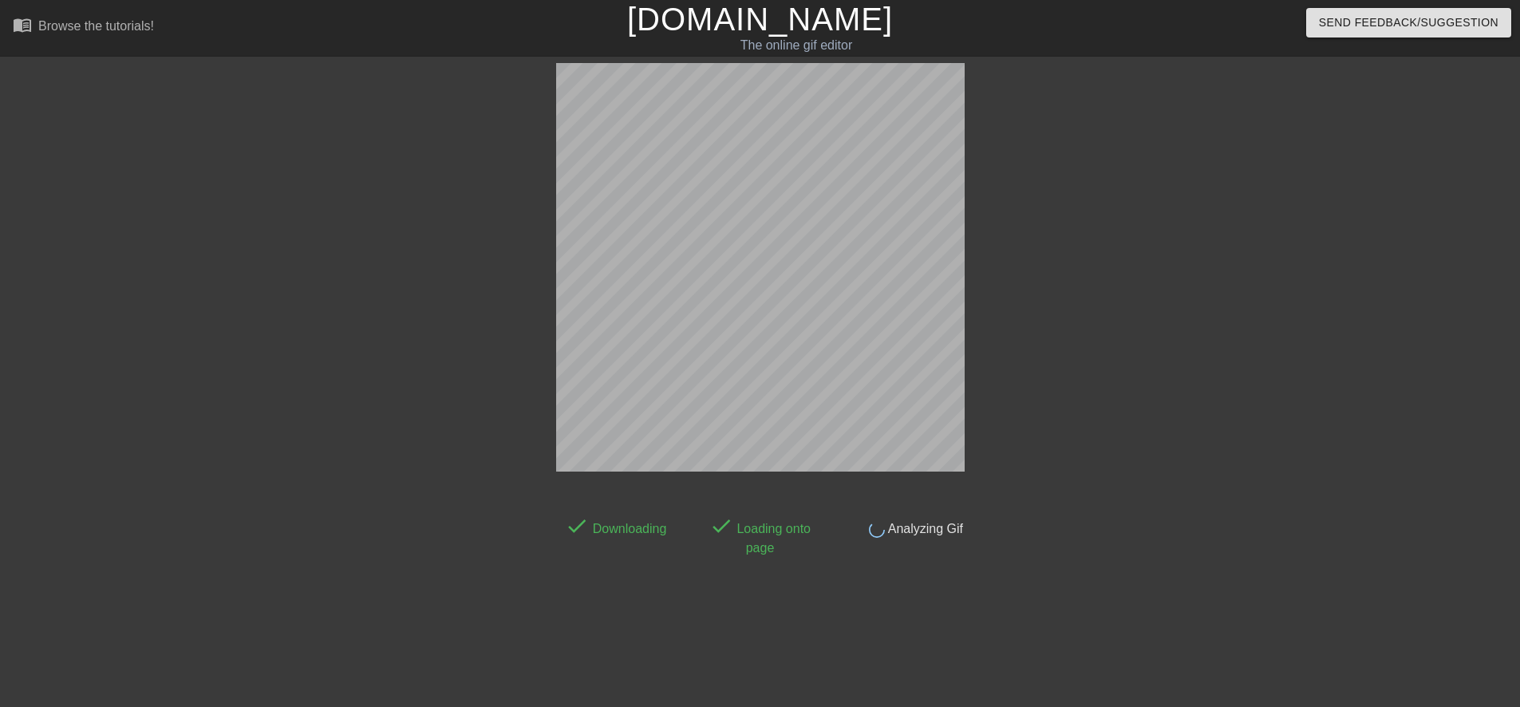
scroll to position [4, 0]
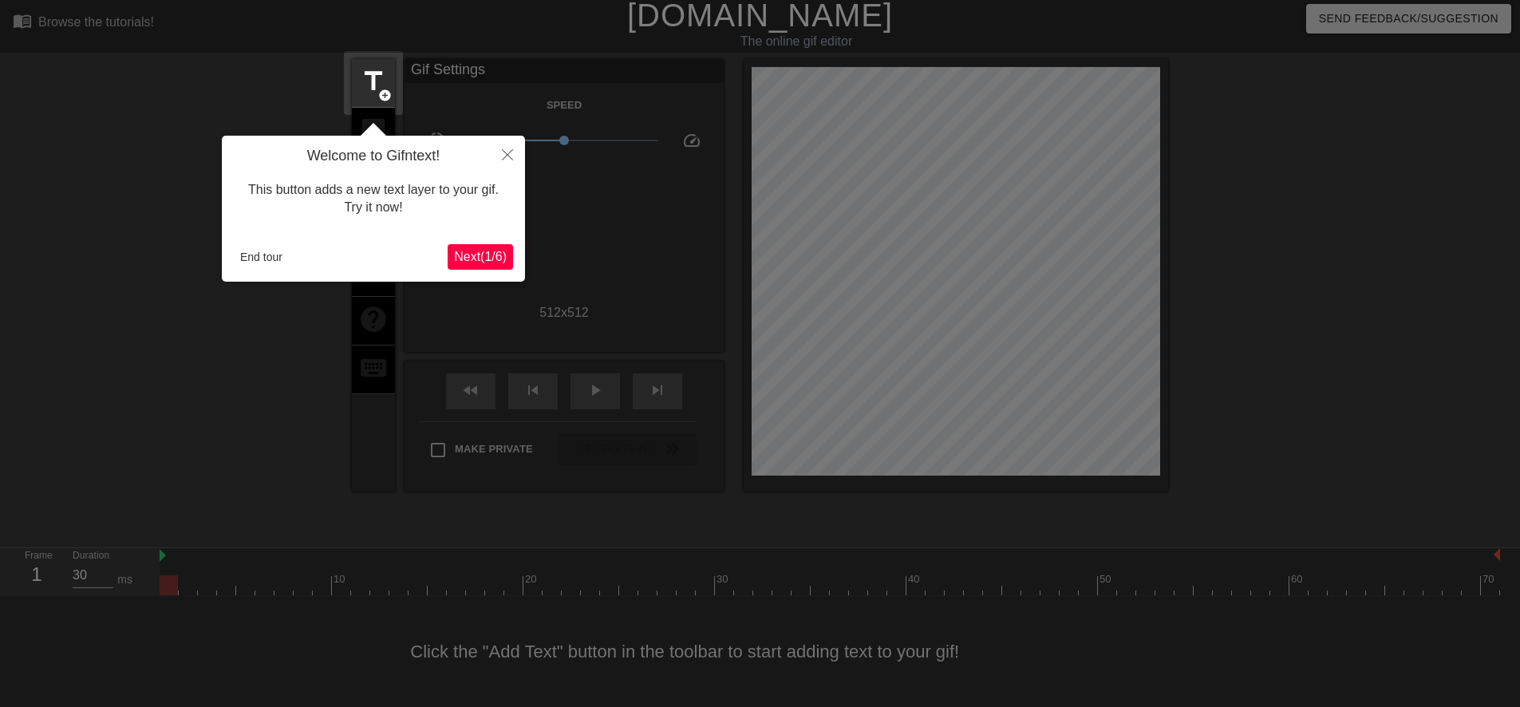
click at [497, 257] on span "Next ( 1 / 6 )" at bounding box center [480, 257] width 53 height 14
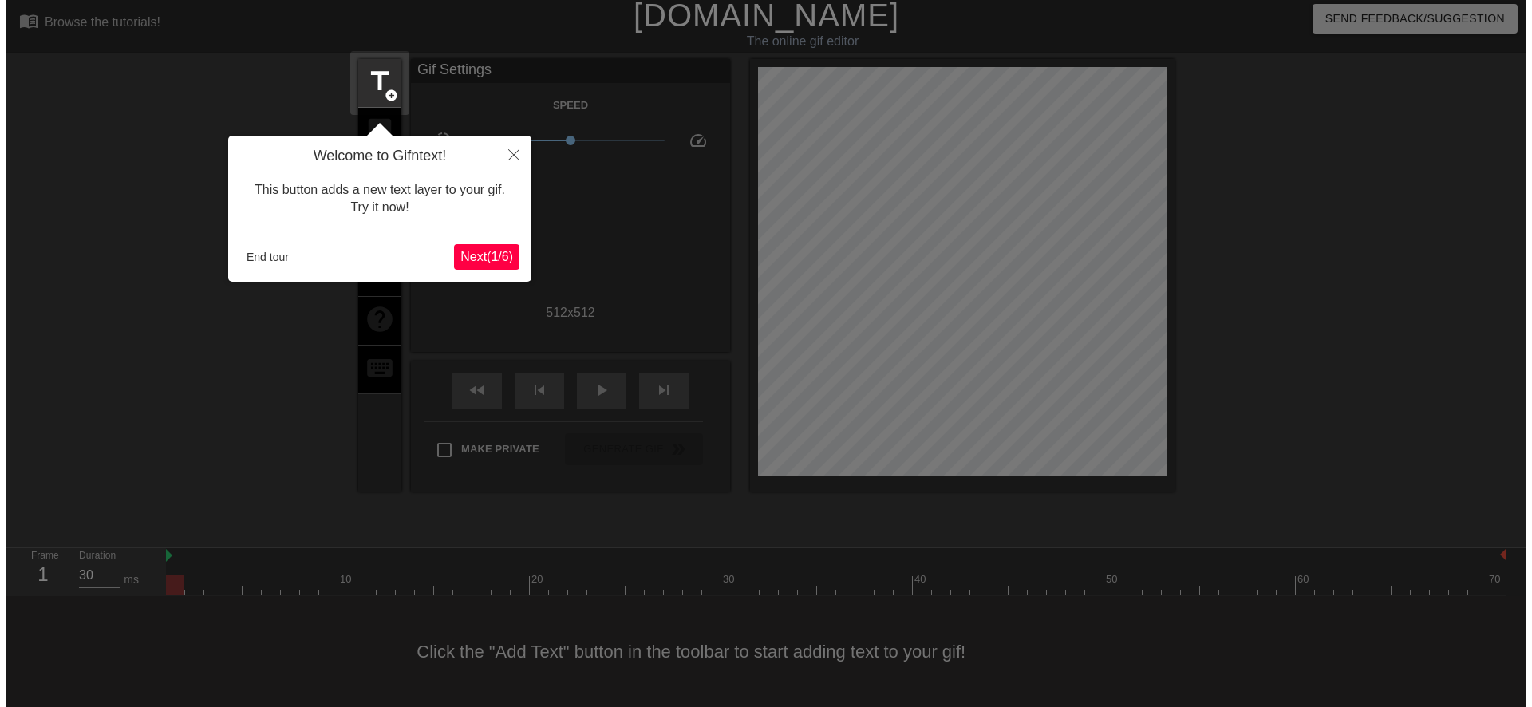
scroll to position [0, 0]
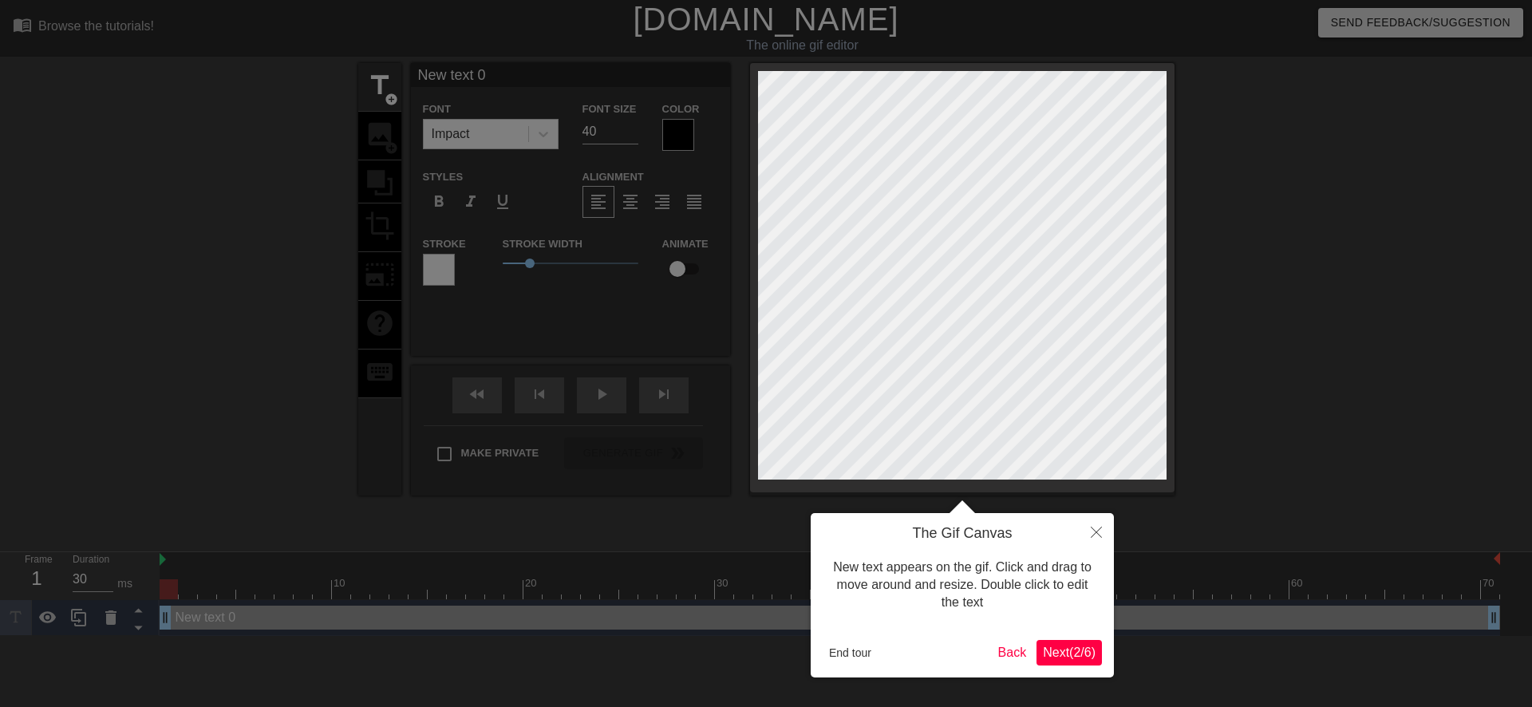
click at [1050, 656] on span "Next ( 2 / 6 )" at bounding box center [1069, 652] width 53 height 14
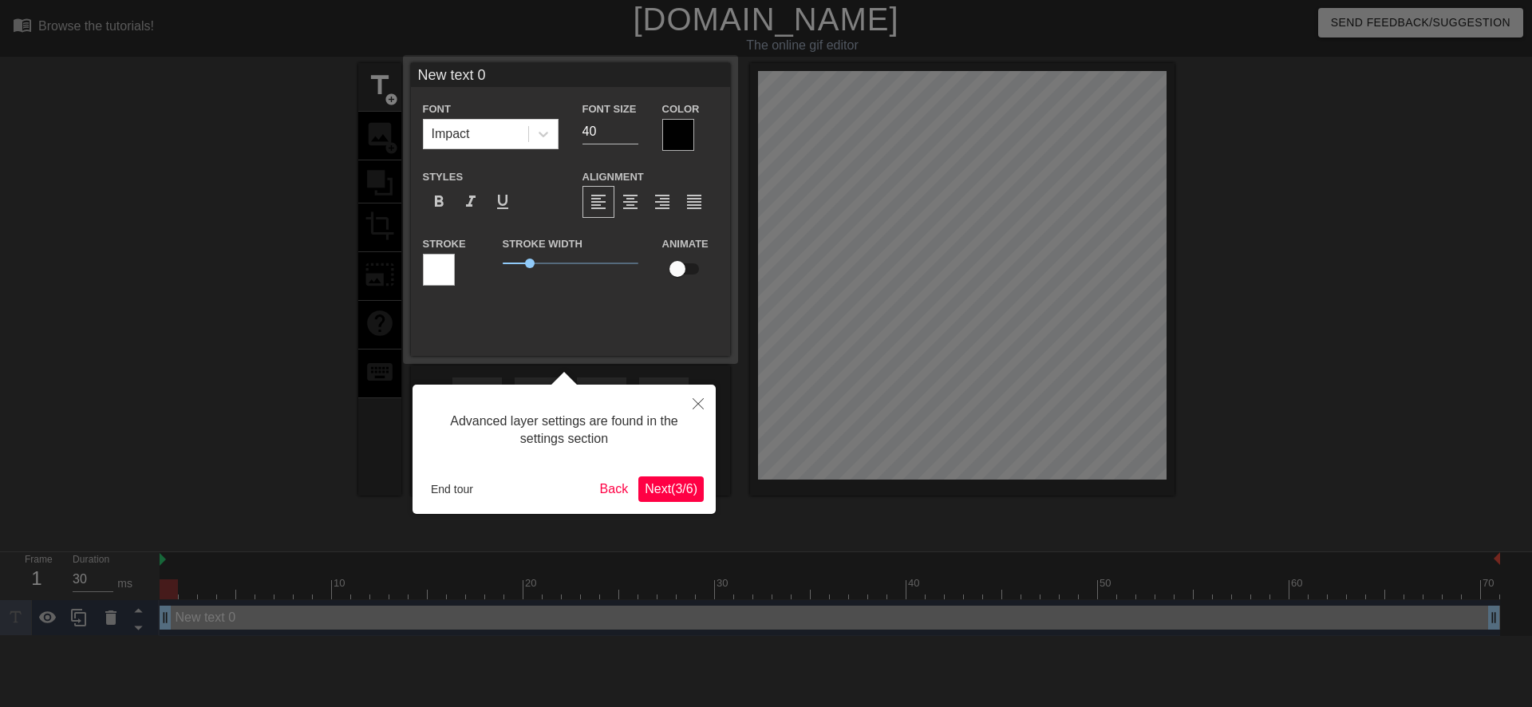
click at [645, 488] on span "Next ( 3 / 6 )" at bounding box center [671, 489] width 53 height 14
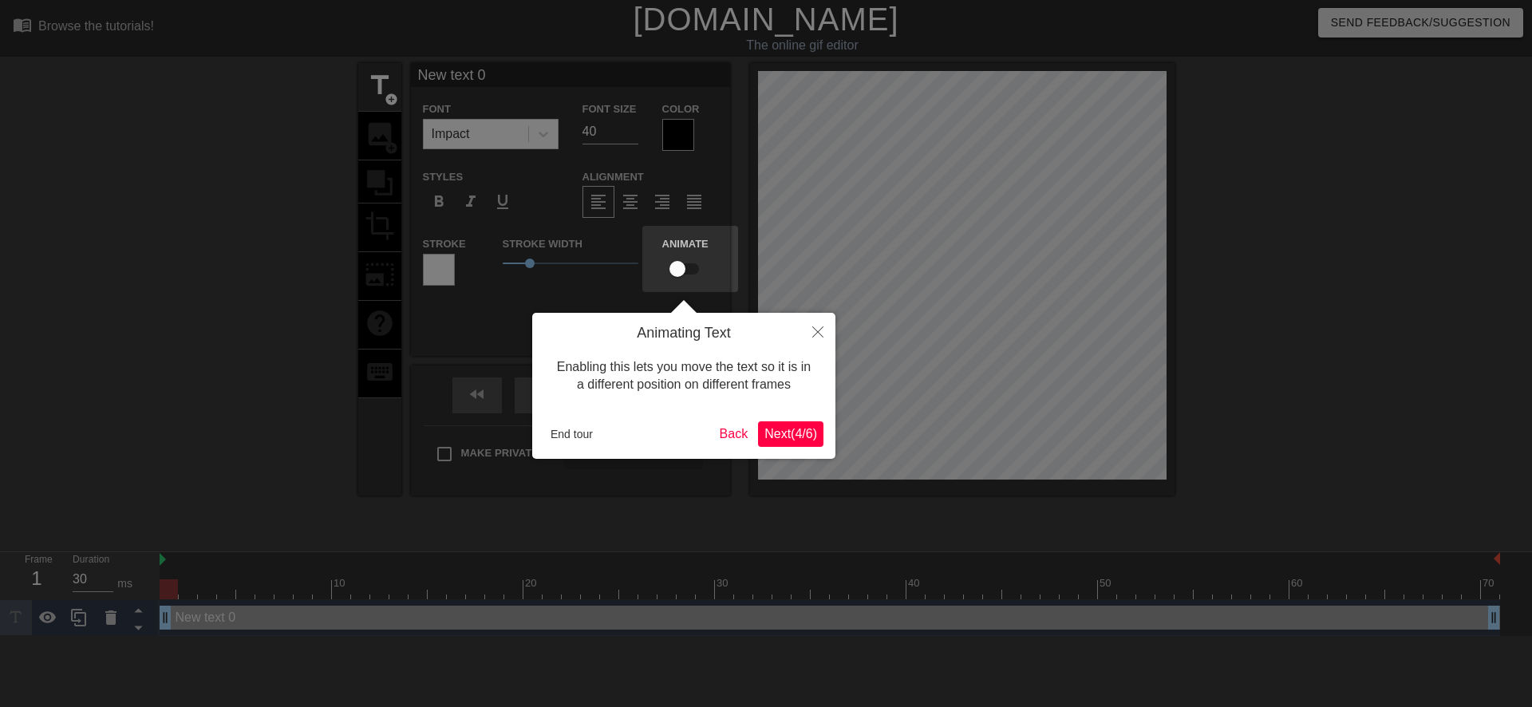
click at [779, 436] on span "Next ( 4 / 6 )" at bounding box center [790, 434] width 53 height 14
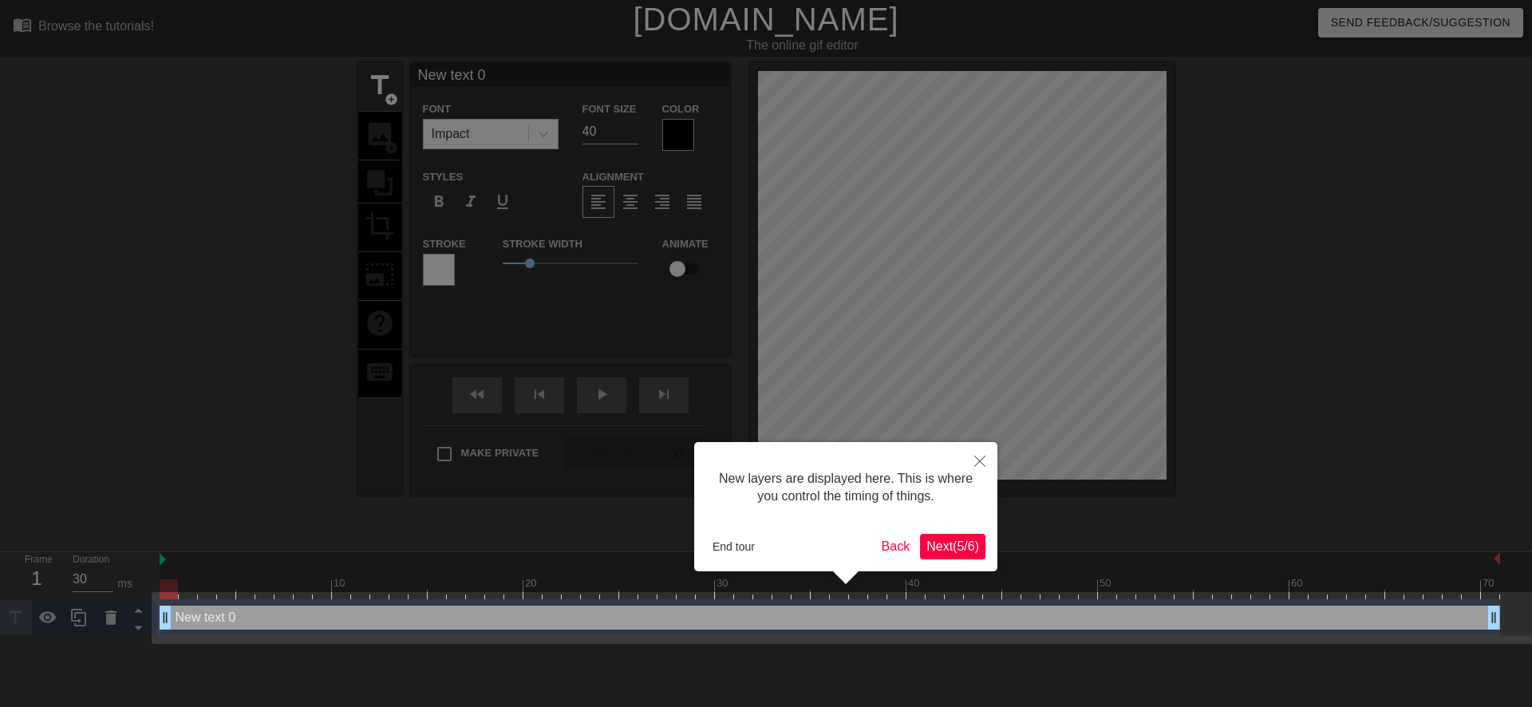
click at [958, 539] on span "Next ( 5 / 6 )" at bounding box center [952, 546] width 53 height 14
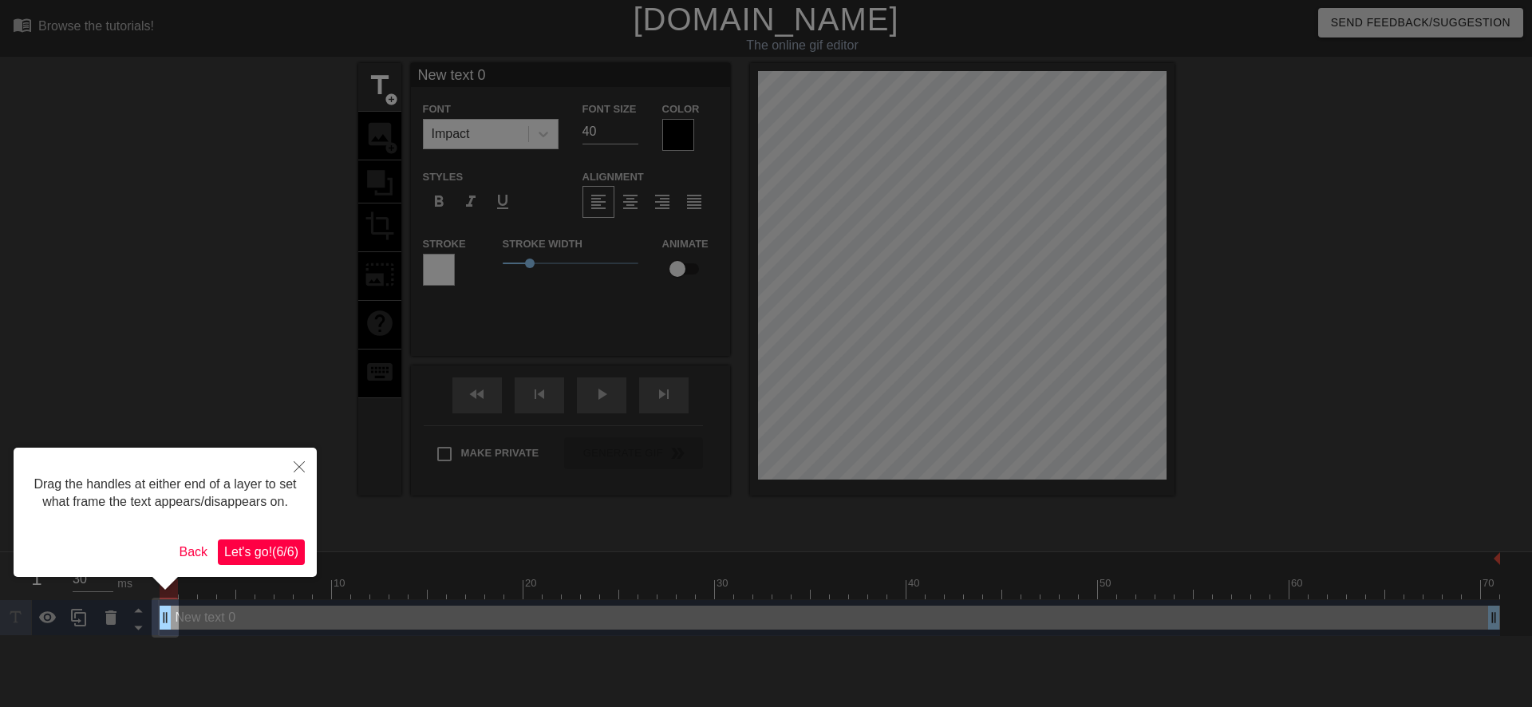
click at [274, 555] on span "Let's go! ( 6 / 6 )" at bounding box center [261, 552] width 74 height 14
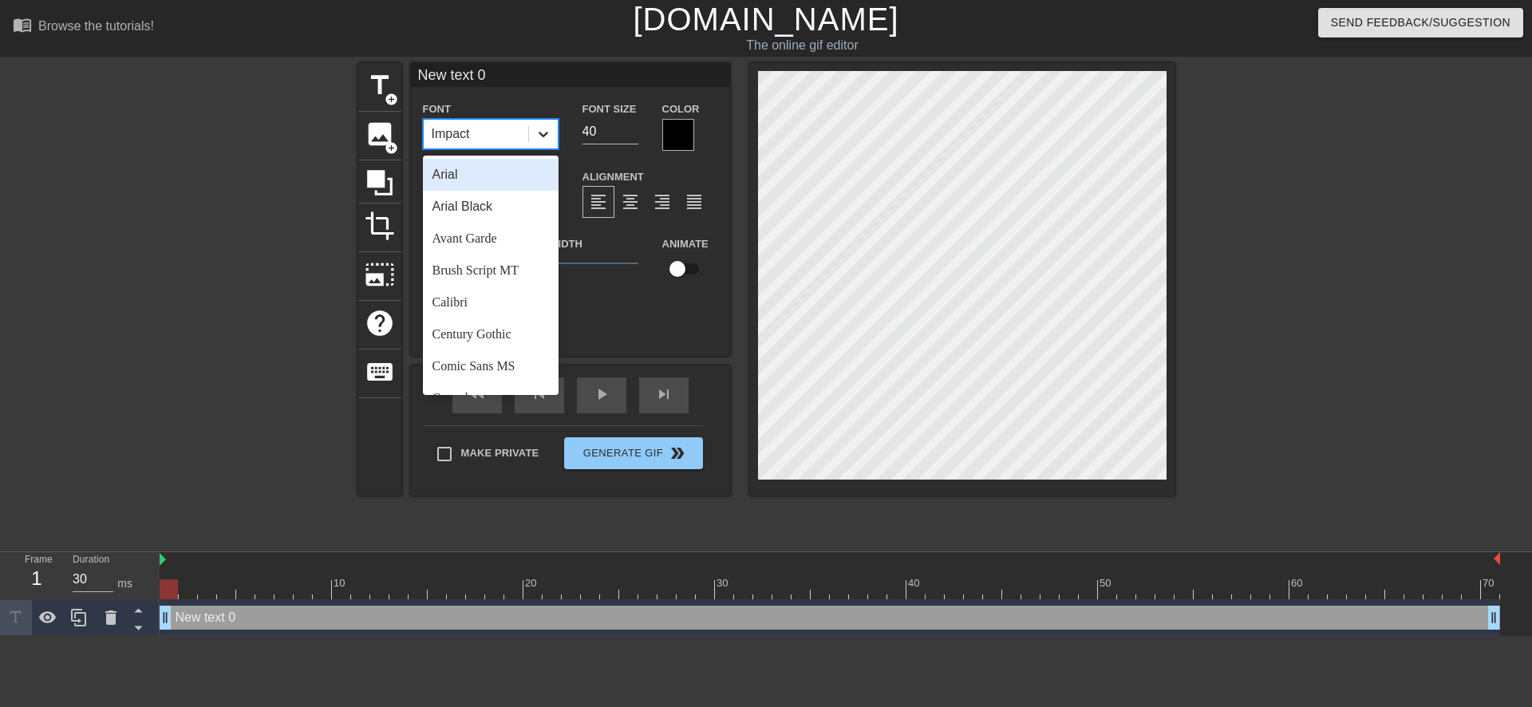
click at [537, 142] on div at bounding box center [543, 134] width 29 height 29
click at [467, 298] on div "Calibri" at bounding box center [491, 302] width 136 height 32
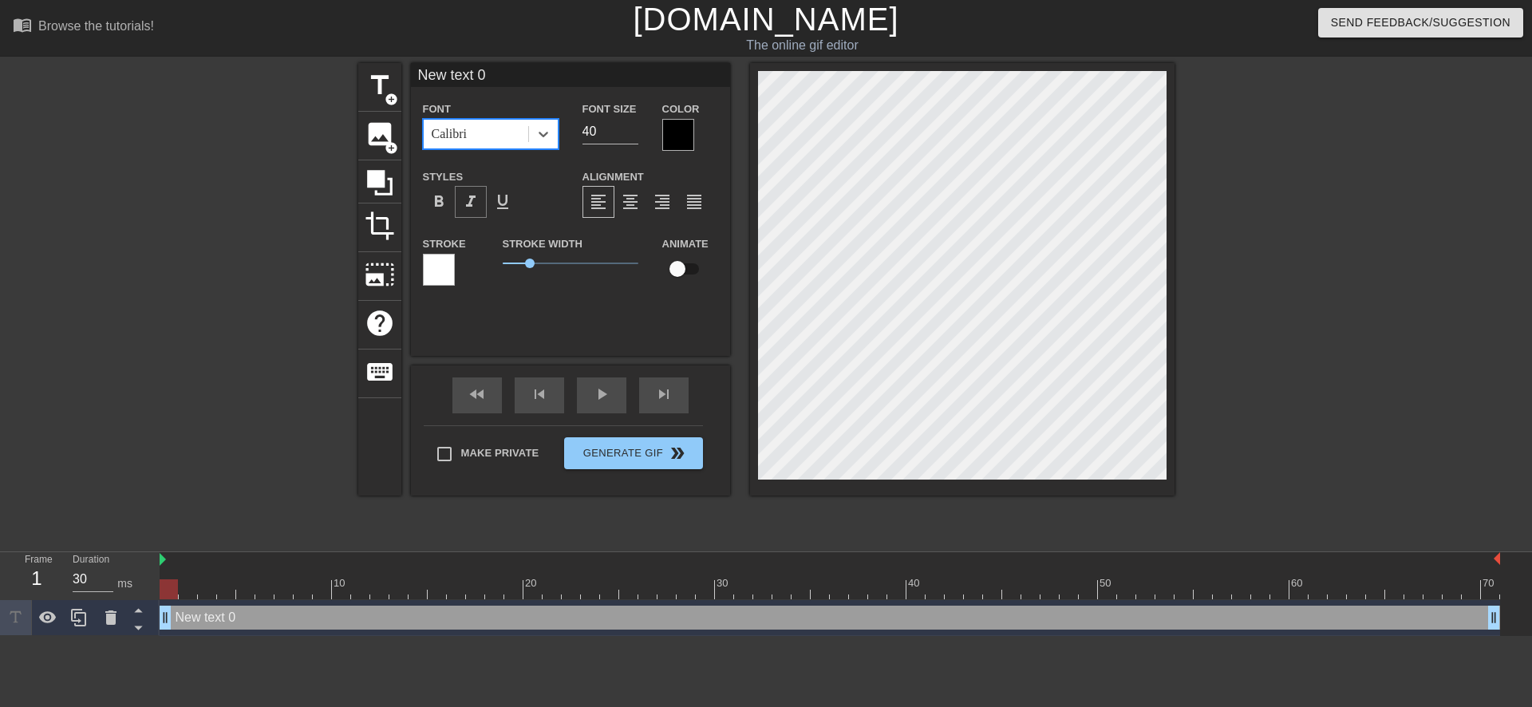
click at [463, 195] on span "format_italic" at bounding box center [470, 201] width 19 height 19
click at [592, 127] on input "40" at bounding box center [610, 132] width 56 height 26
type input "30"
type input "ew text 0"
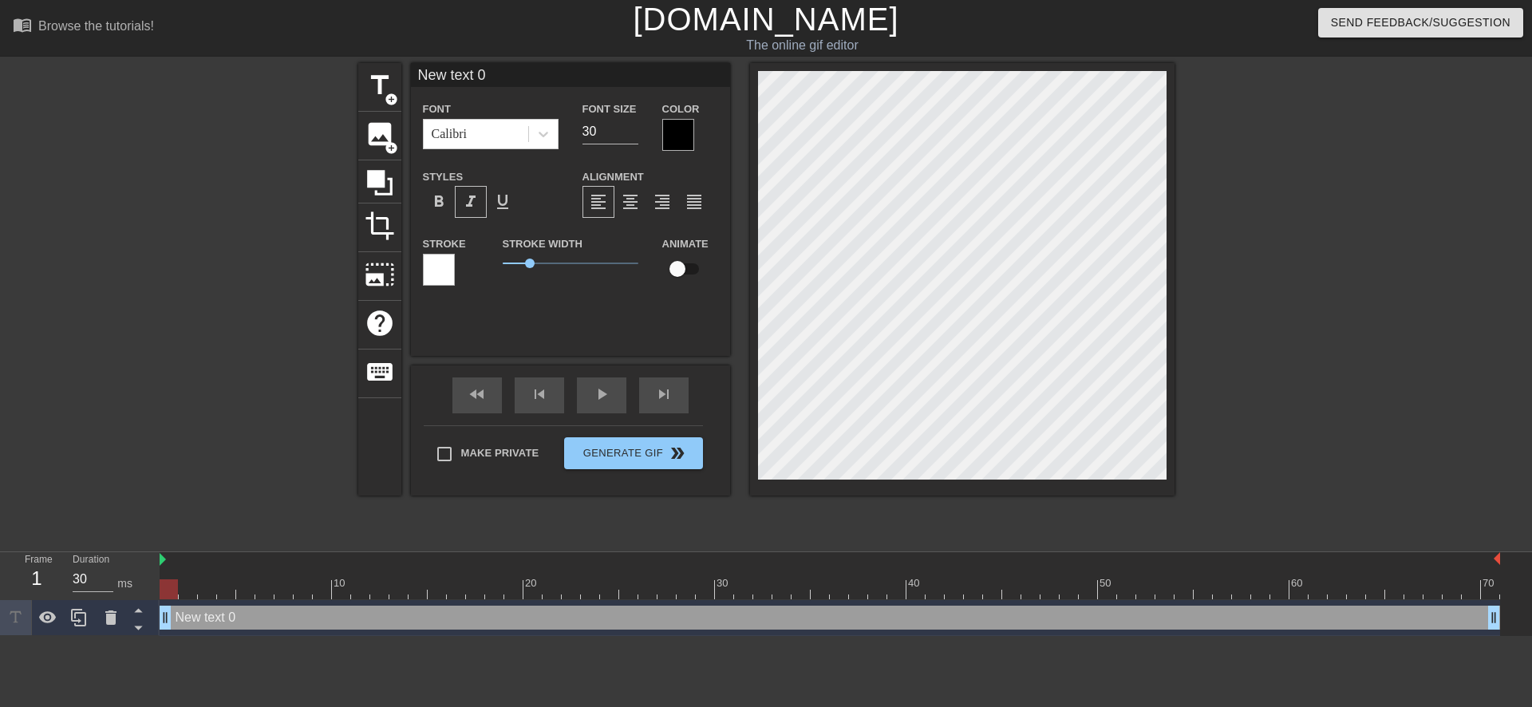
type textarea "ew text 0"
type input "w text 0"
type textarea "w text 0"
type input "text 0"
type textarea "text 0"
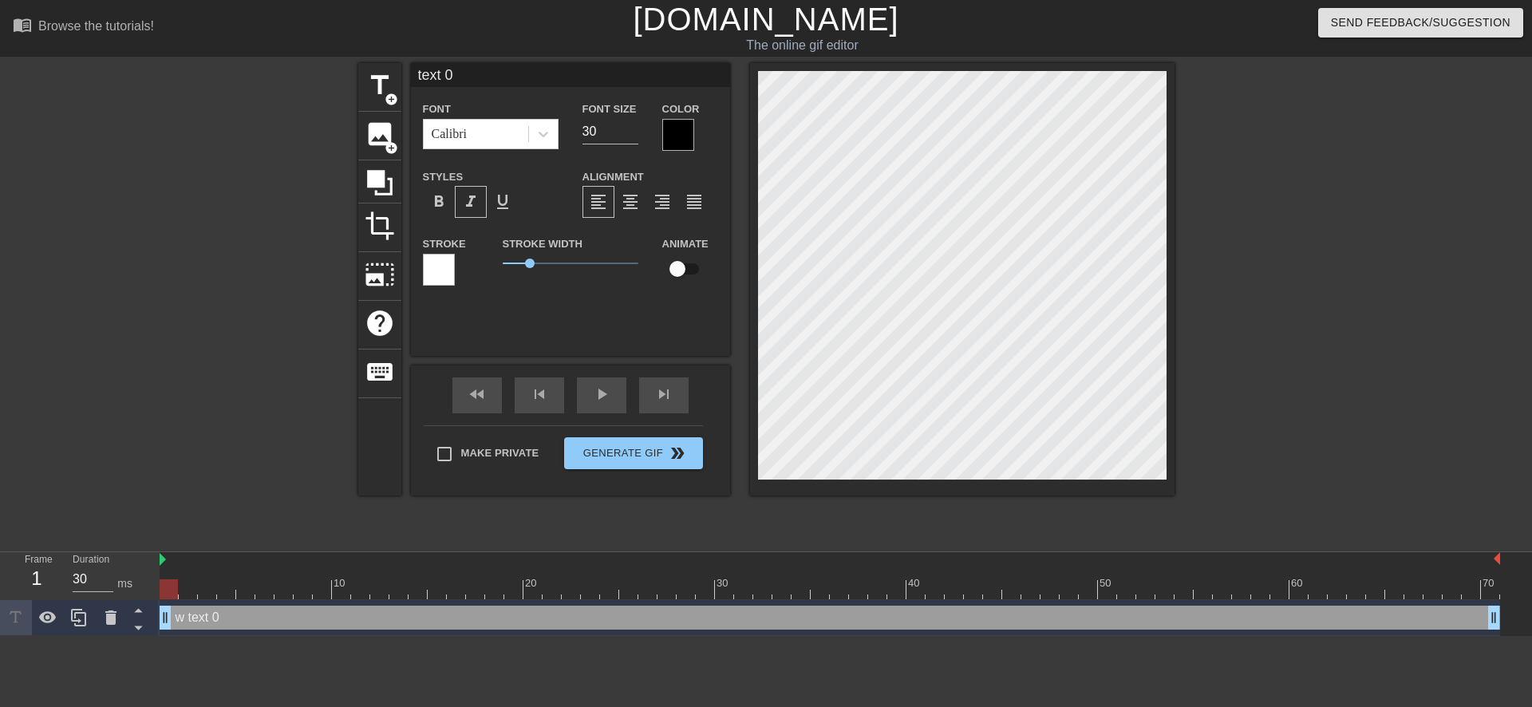
type input "text 0"
type textarea "text 0"
type input "ext 0"
type textarea "ext 0"
type input "xt 0"
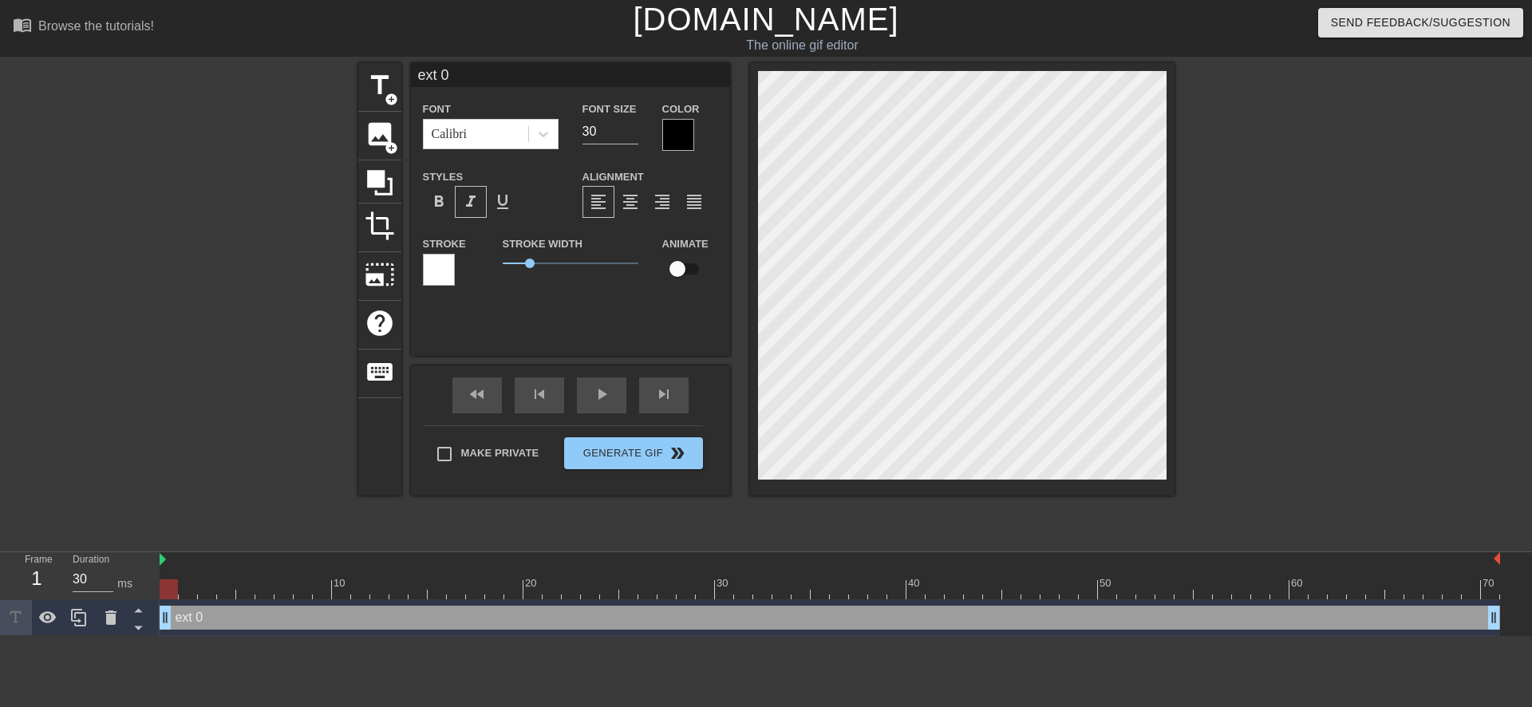
type textarea "xt 0"
type input "t 0"
type textarea "t 0"
type input "0"
type textarea "0"
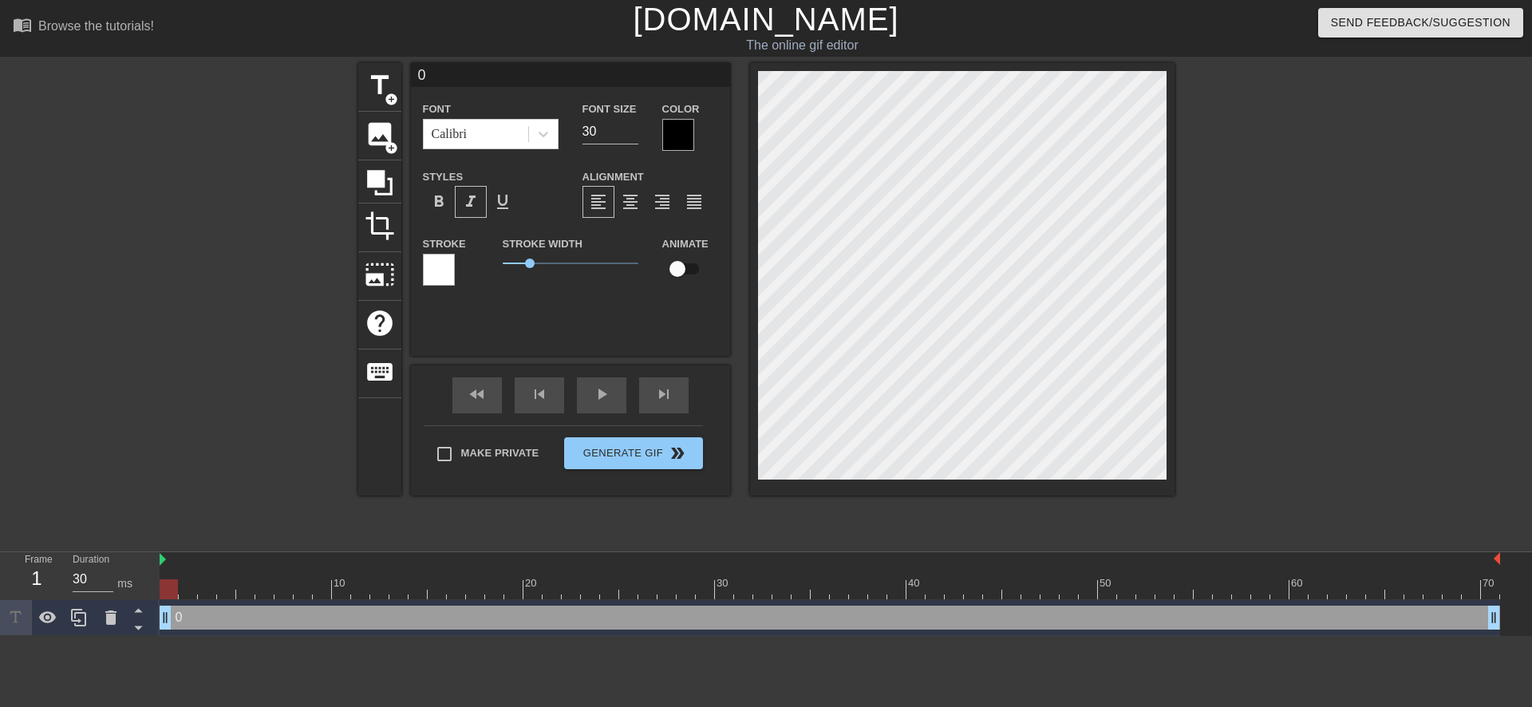
type input "0"
type textarea "0"
type input "@"
type textarea "@"
type input "@s"
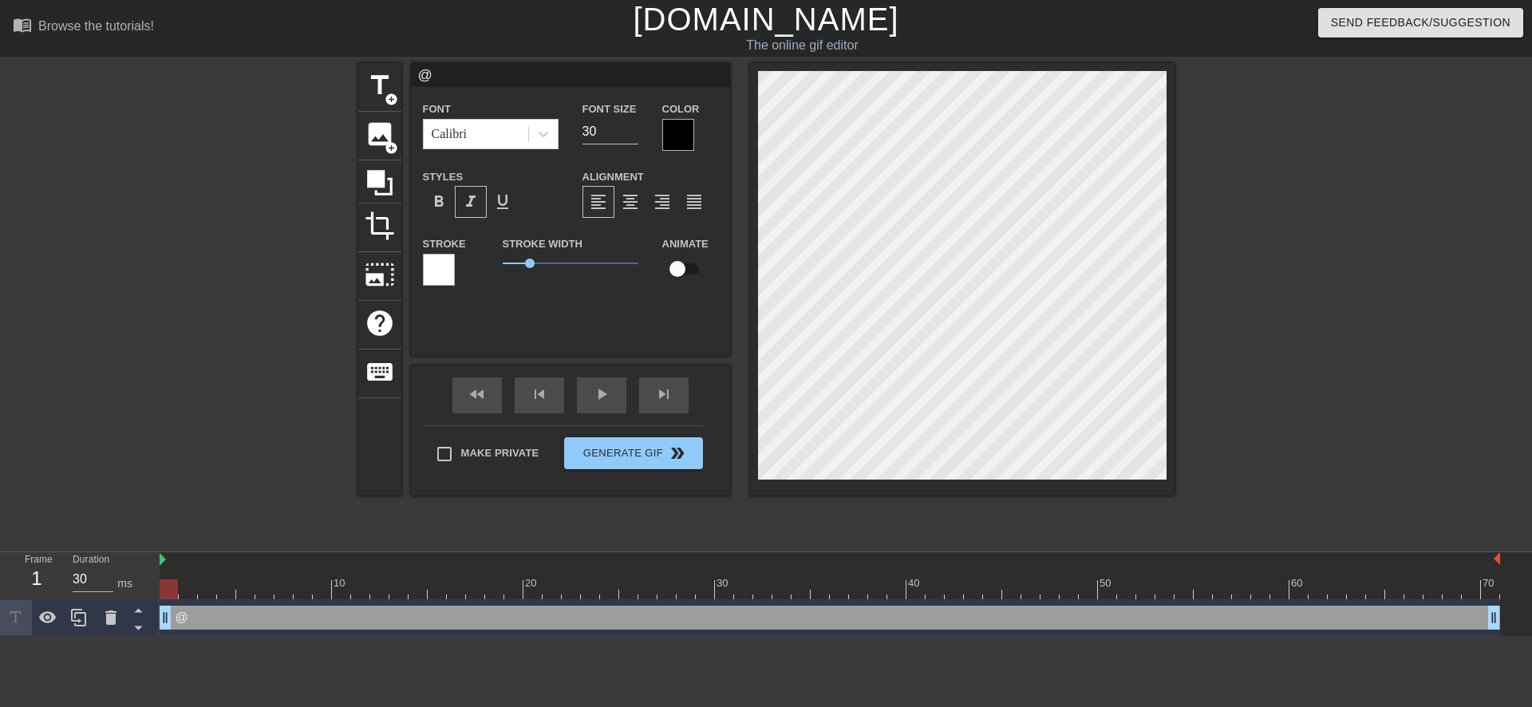
type textarea "@s"
type input "@st"
type textarea "@st"
type input "@sti"
type textarea "@sti"
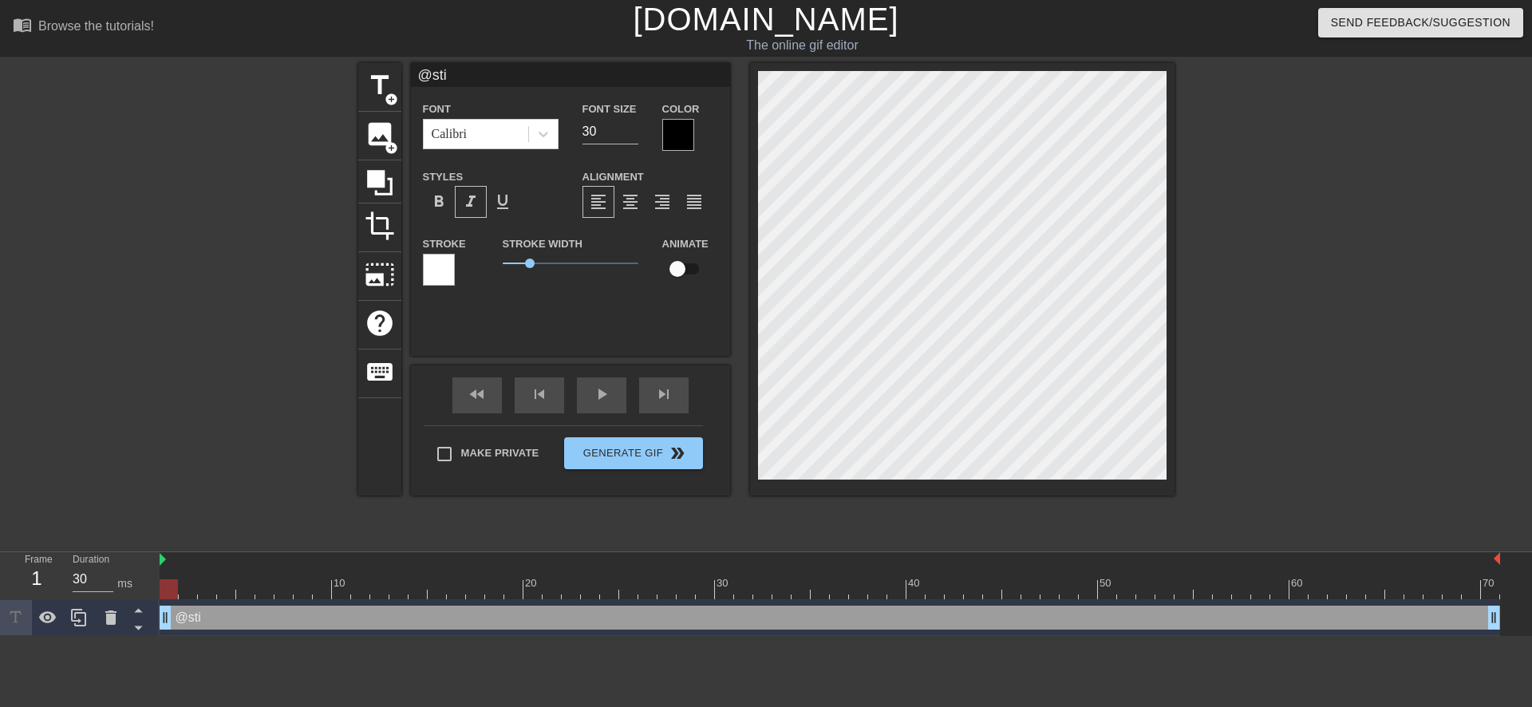
type input "@stic"
type textarea "@stic"
type input "@stick"
type textarea "@stick"
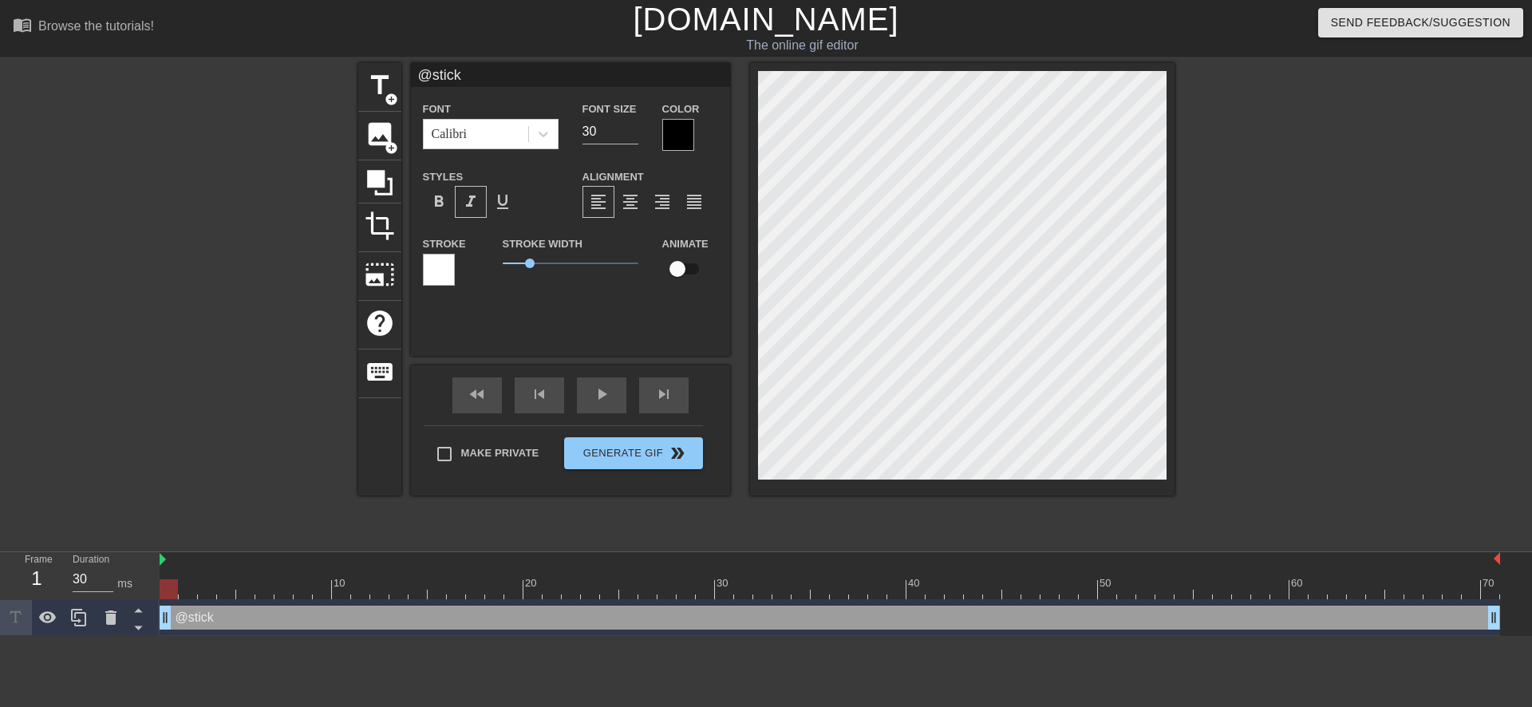
type input "@sticke"
type textarea "@sticke"
type input "@sticker"
type textarea "@sticker"
type input "@stickerb"
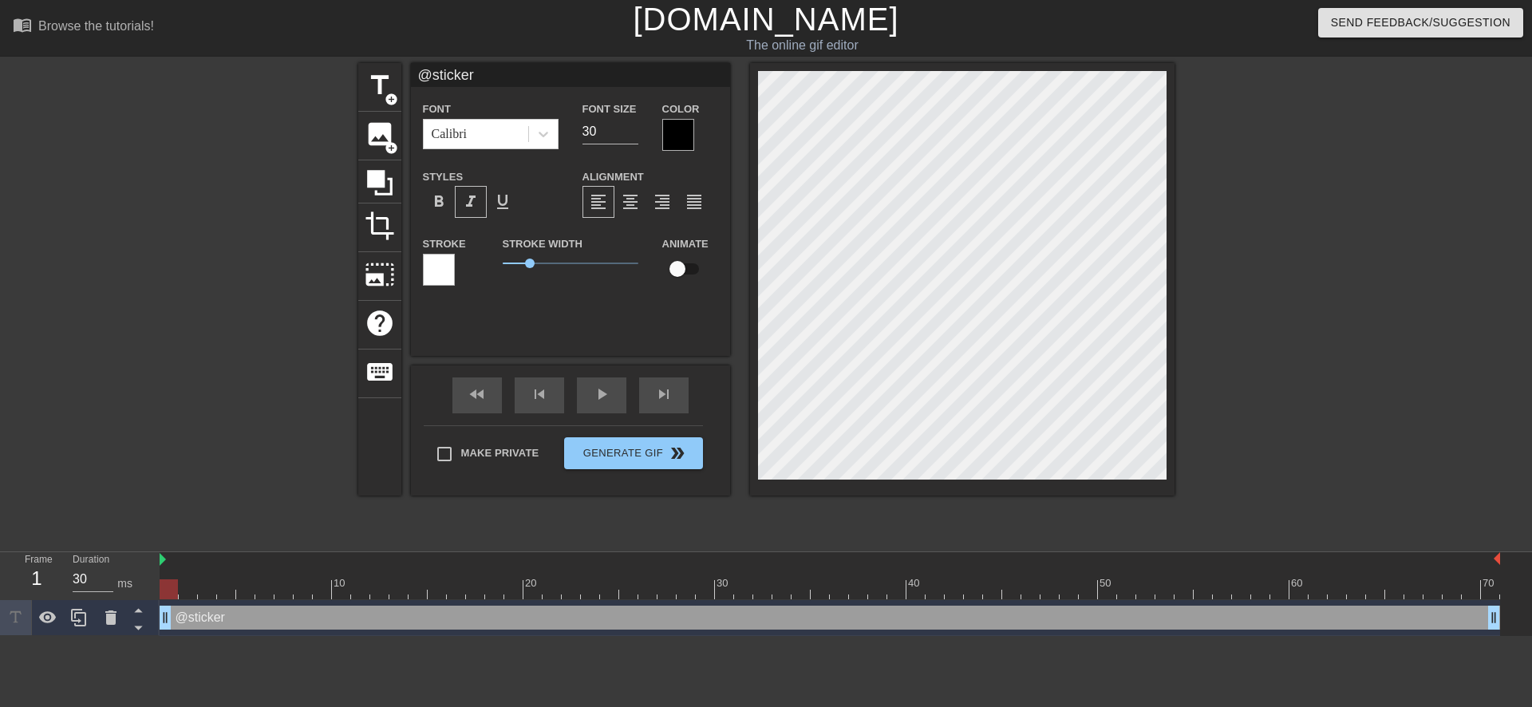
type textarea "@stickerb"
type input "@stickerba"
type textarea "@stickerba"
type input "@stickerbas"
type textarea "@stickerbas"
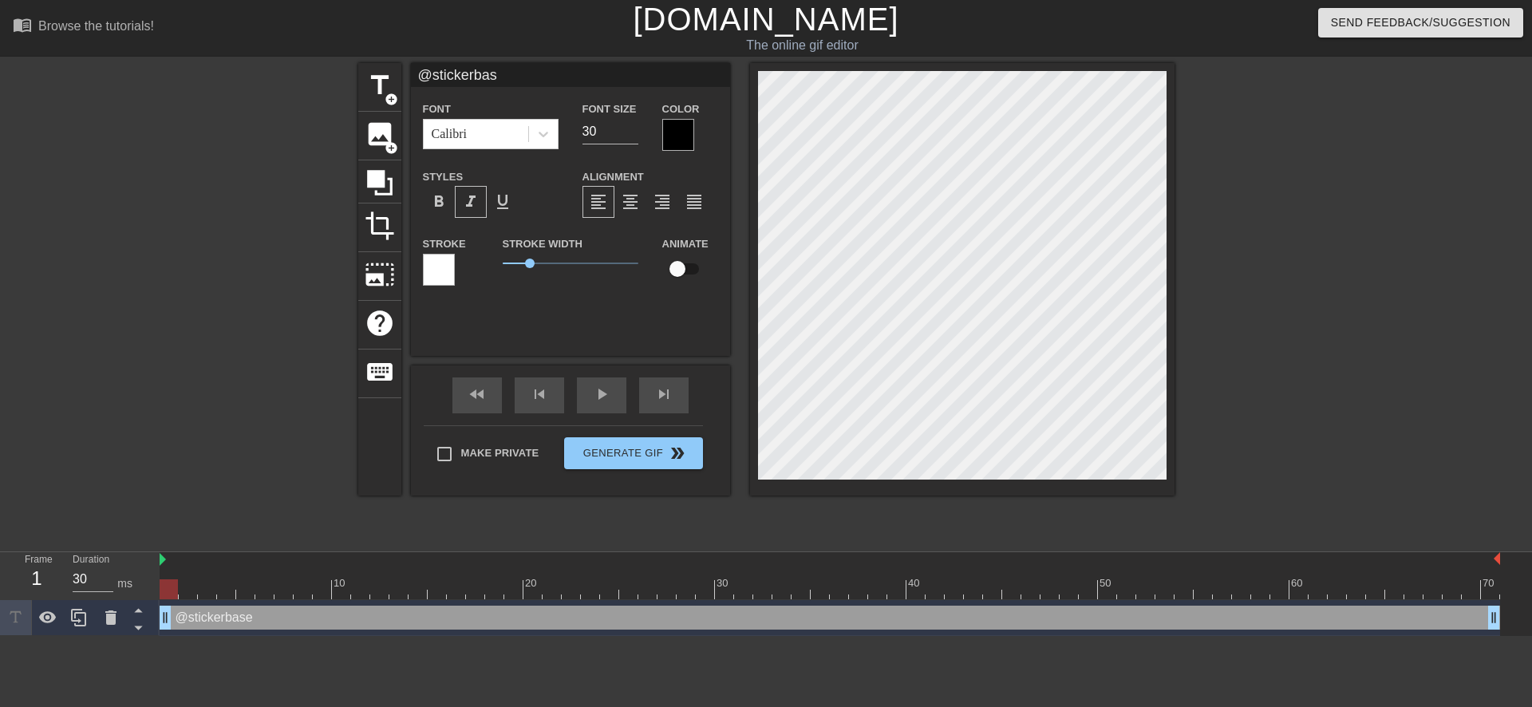
type input "@stickerbase"
type textarea "@stickerbase"
type input "@stickerbase_"
type textarea "@stickerbase_"
type input "@stickerbase_r"
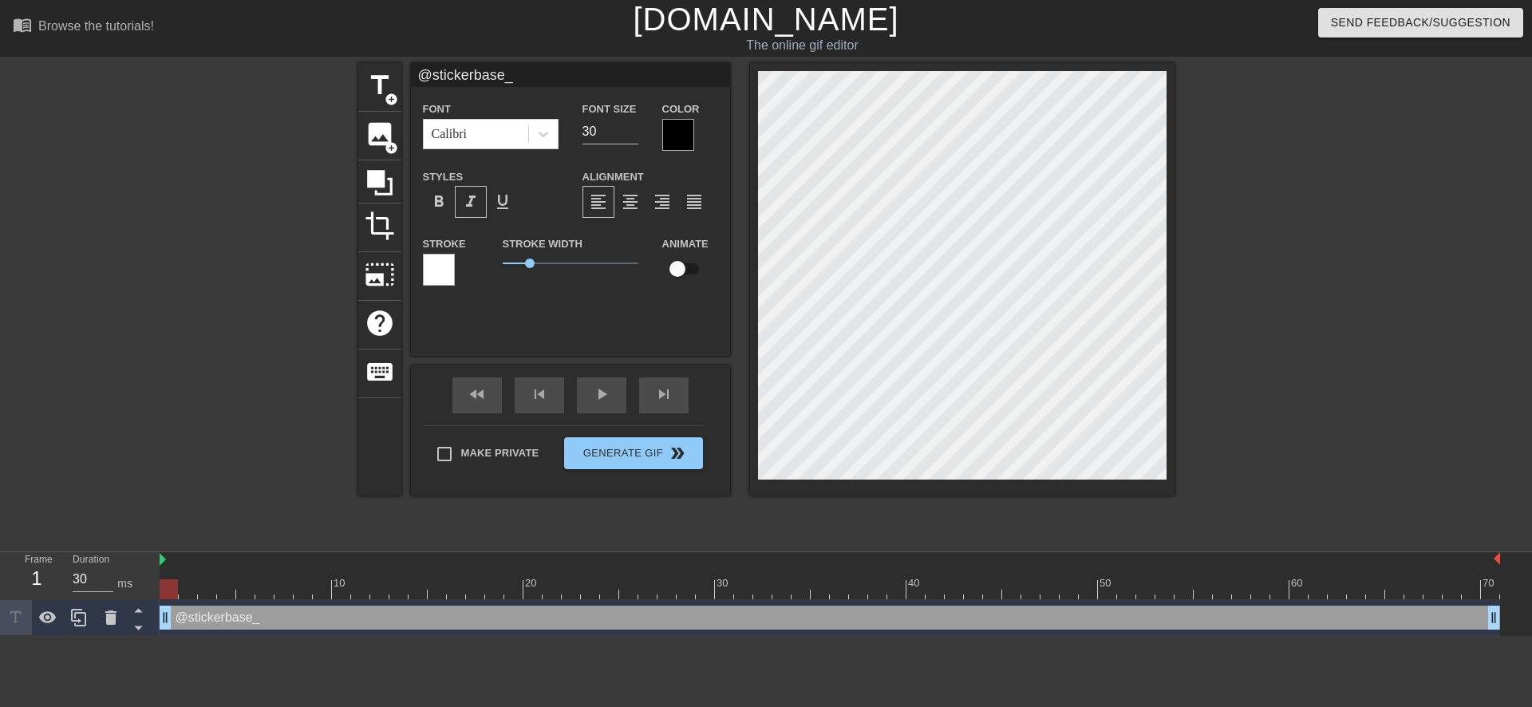
type textarea "@stickerbase_r"
type input "@stickerbase_ru"
type textarea "@stickerbase_ru"
click at [663, 454] on span "Generate Gif double_arrow" at bounding box center [632, 453] width 125 height 19
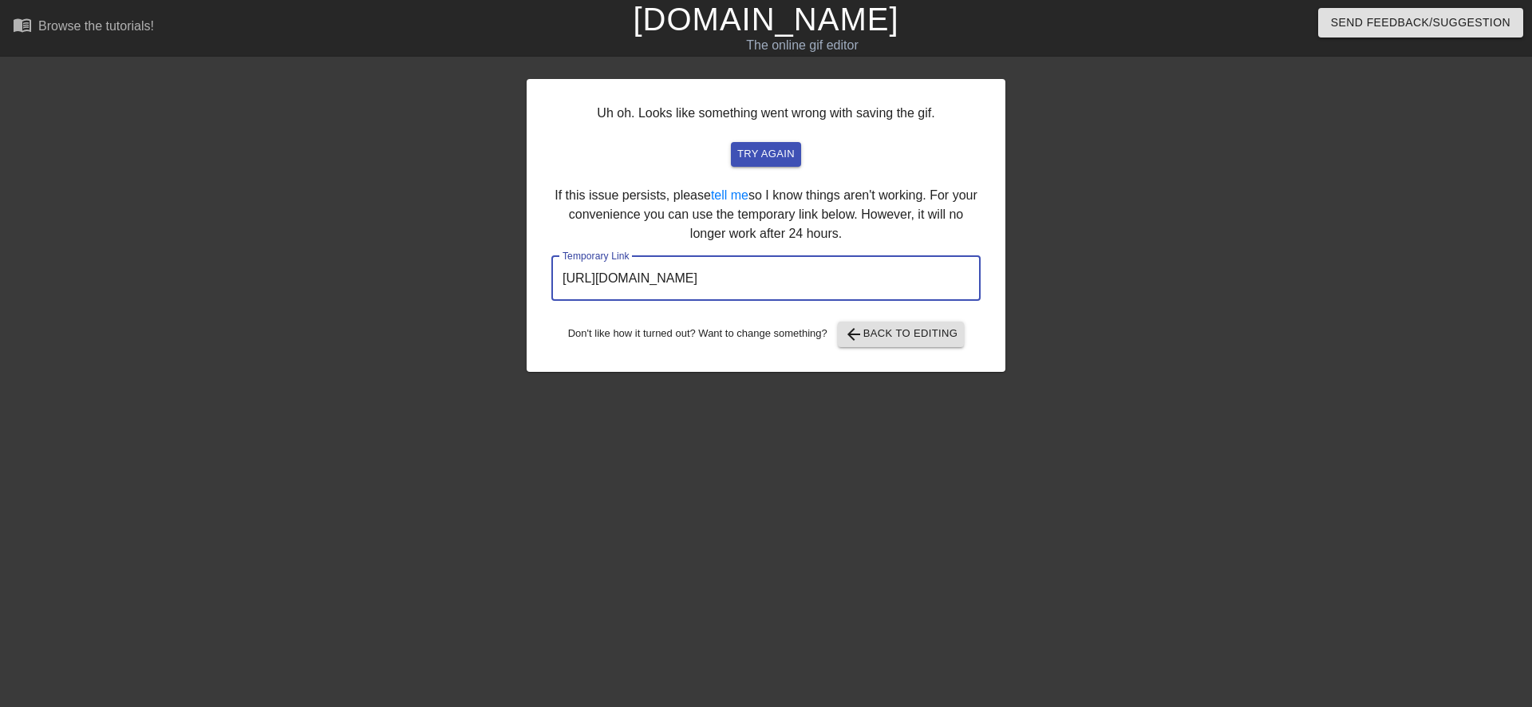
click at [708, 282] on input "[URL][DOMAIN_NAME]" at bounding box center [765, 278] width 429 height 45
click at [710, 274] on input "[URL][DOMAIN_NAME]" at bounding box center [765, 278] width 429 height 45
